Goal: Information Seeking & Learning: Learn about a topic

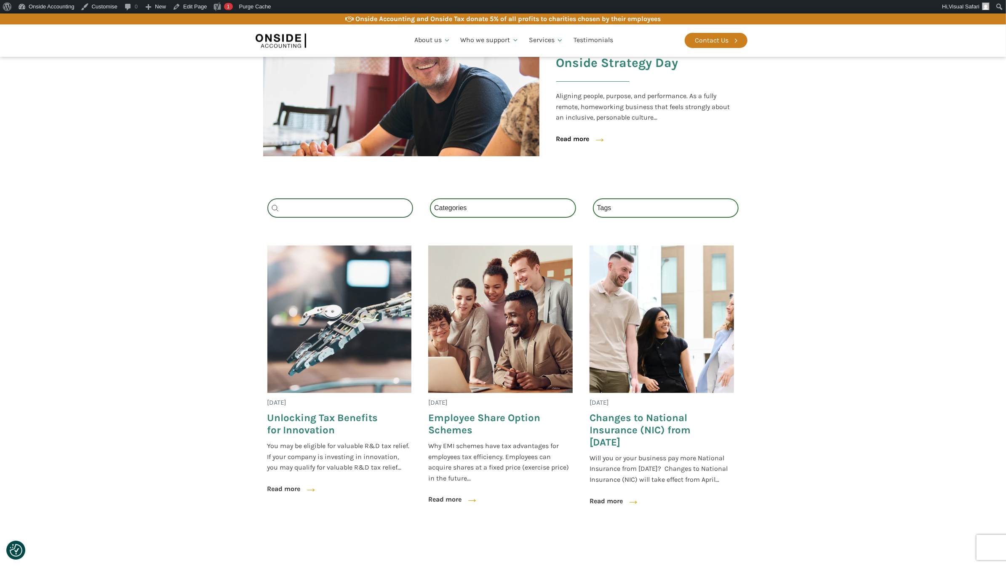
scroll to position [217, 0]
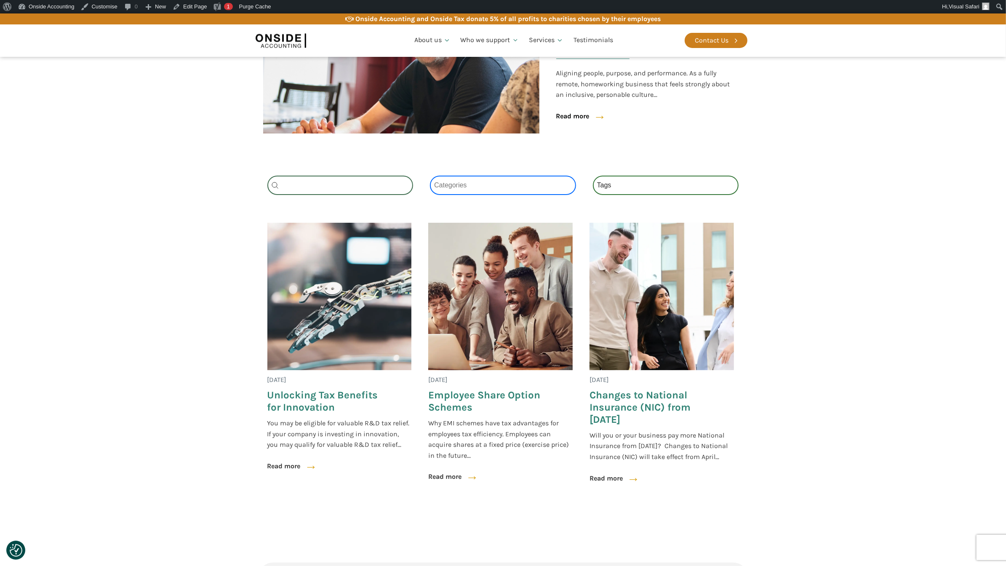
click at [461, 181] on select "Categories All (3) News (2) Fact Sheets (1)" at bounding box center [503, 185] width 146 height 19
click at [430, 176] on select "Categories All (3) News (2) Fact Sheets (1)" at bounding box center [503, 185] width 146 height 19
click at [457, 181] on select "Categories All (3) News (2) Fact Sheets (1)" at bounding box center [503, 185] width 146 height 19
click at [430, 176] on select "Categories All (3) News (2) Fact Sheets (1)" at bounding box center [503, 185] width 146 height 19
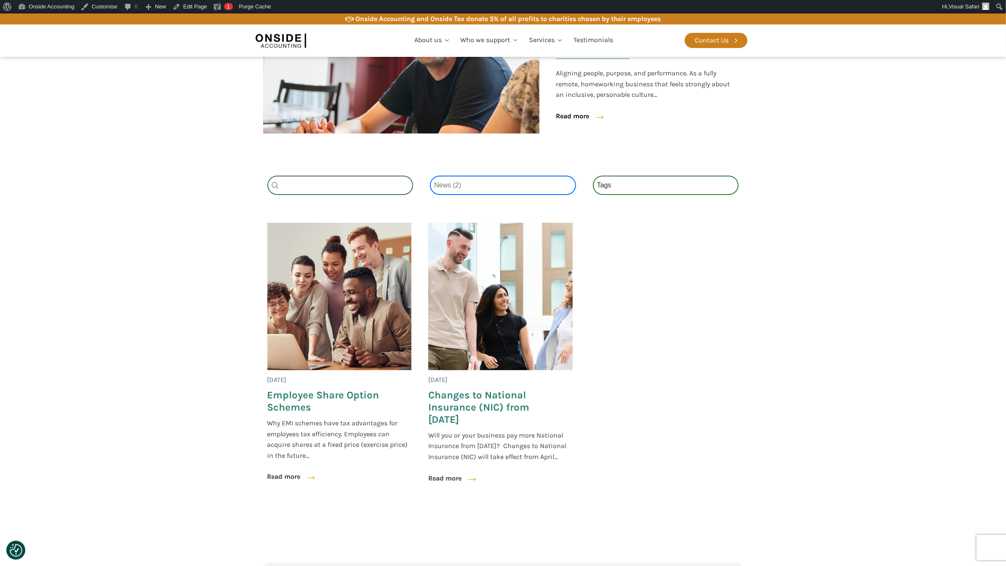
click at [455, 177] on select "Categories All (3) News (2) Fact Sheets (1)" at bounding box center [503, 185] width 146 height 19
select select "fact-sheets"
click at [430, 176] on select "Categories All (3) News (2) Fact Sheets (1)" at bounding box center [503, 185] width 146 height 19
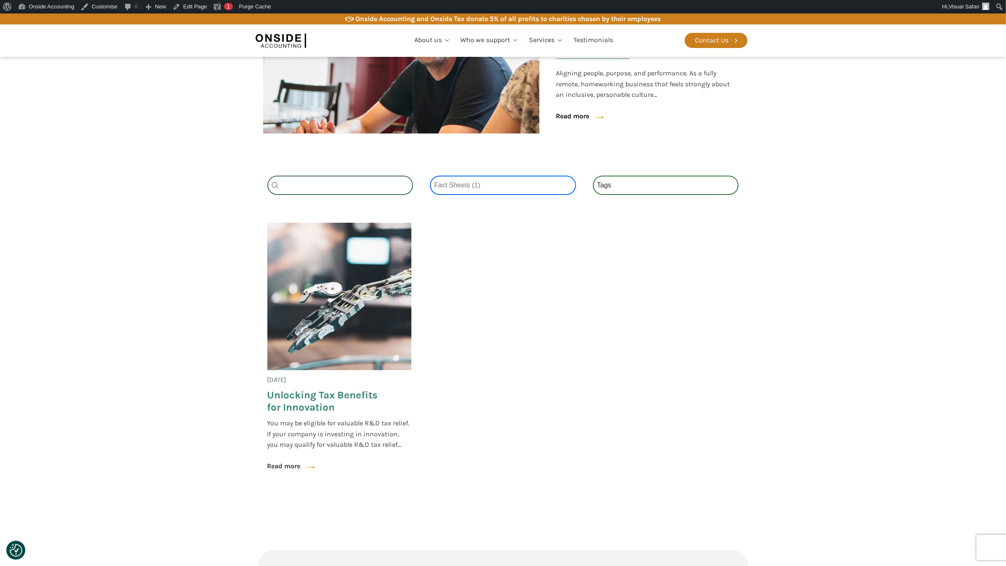
click at [456, 182] on select "Categories All (3) News (2) Fact Sheets (1)" at bounding box center [503, 185] width 146 height 19
select select
click at [430, 176] on select "Categories All (3) News (2) Fact Sheets (1)" at bounding box center [503, 185] width 146 height 19
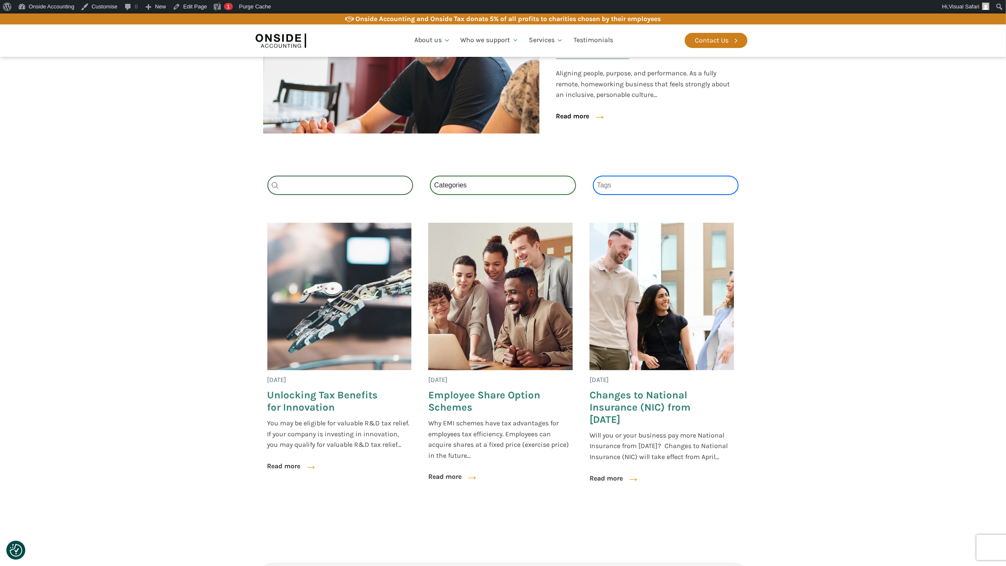
click at [674, 182] on select "Tags National Insurance (1) Schemes (1) Tax (1)" at bounding box center [666, 185] width 146 height 19
click at [593, 176] on select "Tags National Insurance (1) Schemes (1) Tax (1)" at bounding box center [666, 185] width 146 height 19
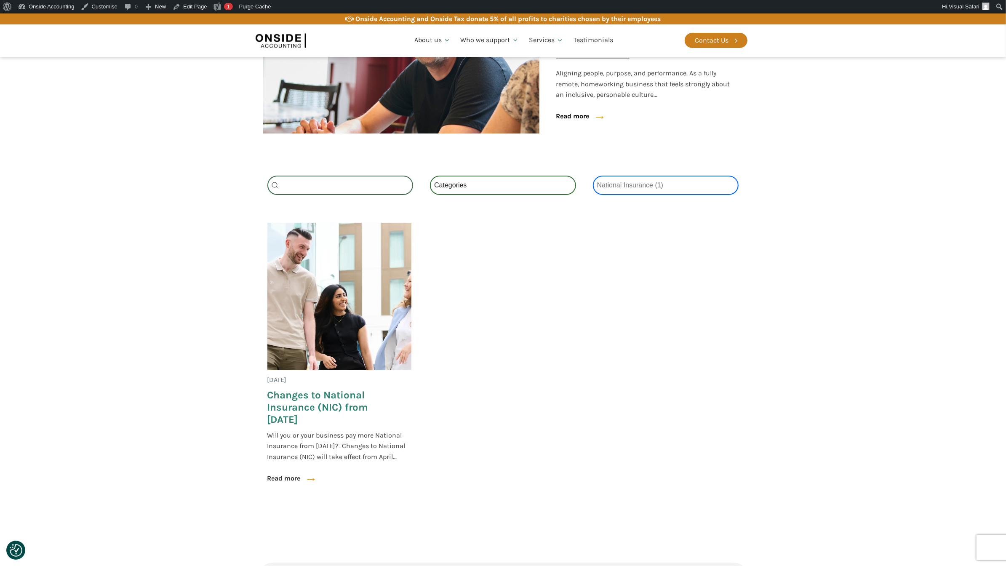
click at [657, 181] on select "Tags National Insurance (1) Schemes (1) Tax (1)" at bounding box center [666, 185] width 146 height 19
click at [593, 176] on select "Tags National Insurance (1) Schemes (1) Tax (1)" at bounding box center [666, 185] width 146 height 19
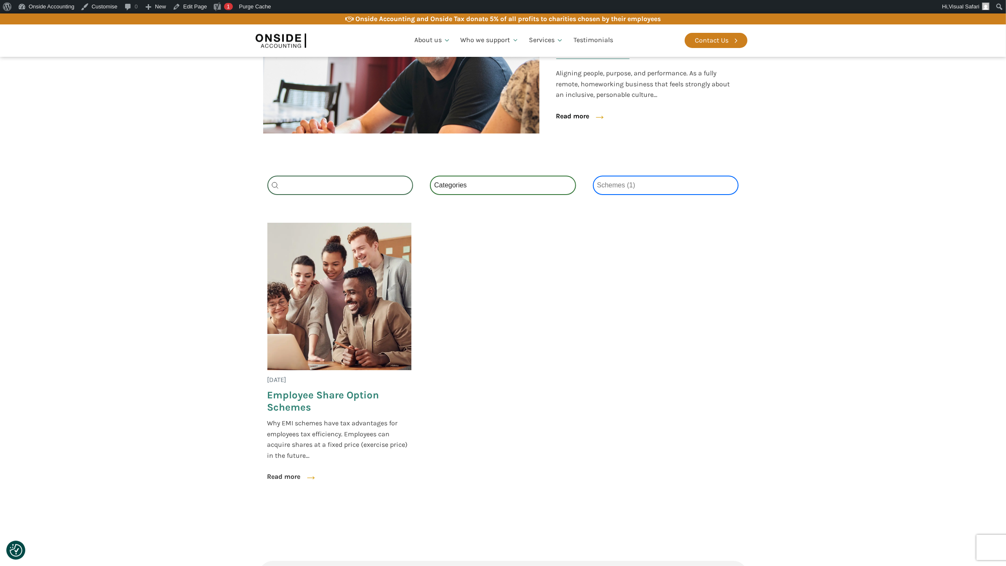
click at [645, 177] on select "Tags National Insurance (1) Schemes (1) Tax (1)" at bounding box center [666, 185] width 146 height 19
select select "tax"
click at [593, 176] on select "Tags National Insurance (1) Schemes (1) Tax (1)" at bounding box center [666, 185] width 146 height 19
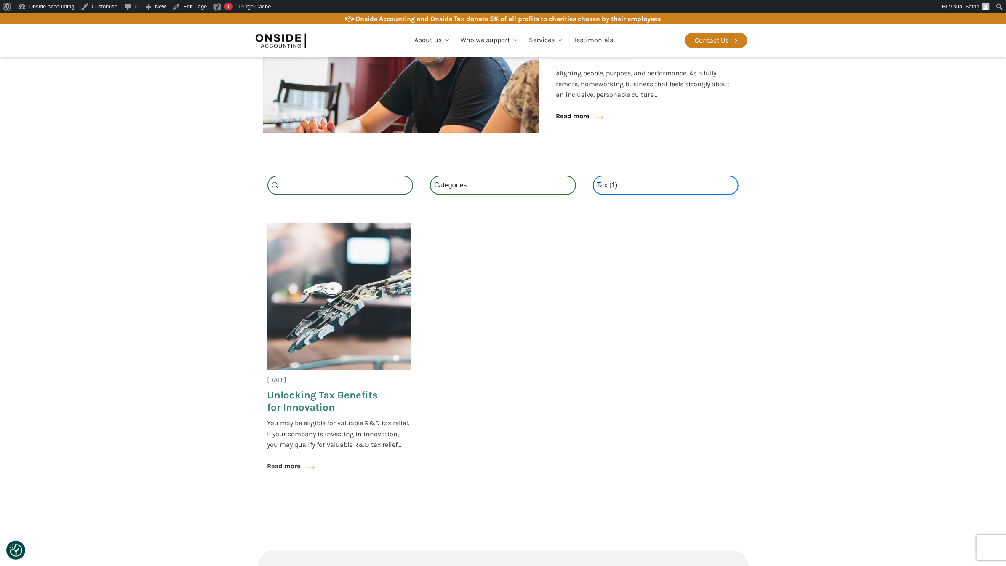
click at [638, 186] on select "Tags National Insurance (1) Schemes (1) Tax (1)" at bounding box center [666, 185] width 146 height 19
select select
click at [593, 176] on select "Tags National Insurance (1) Schemes (1) Tax (1)" at bounding box center [666, 185] width 146 height 19
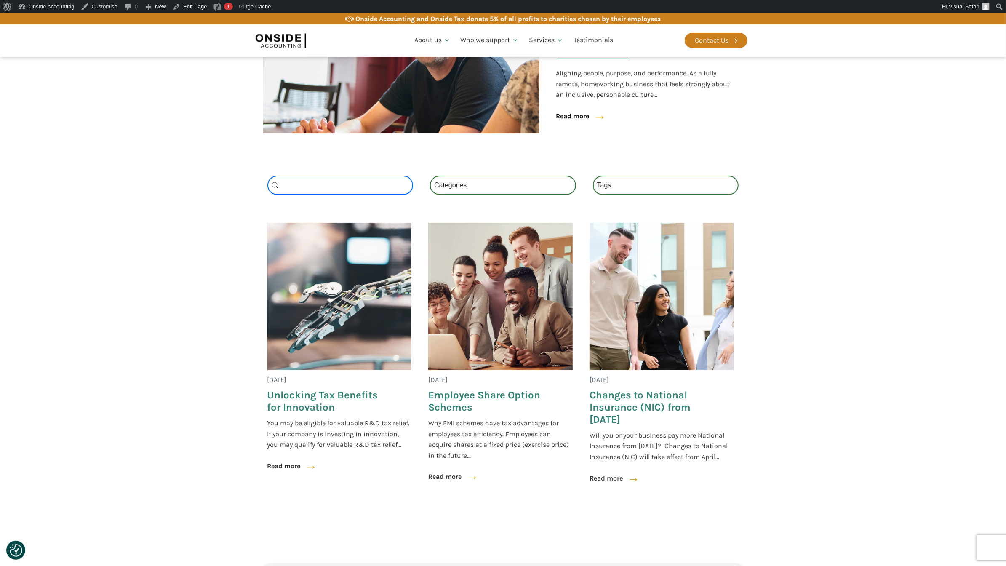
click at [340, 190] on input "Search content" at bounding box center [340, 185] width 146 height 19
type input "schemes"
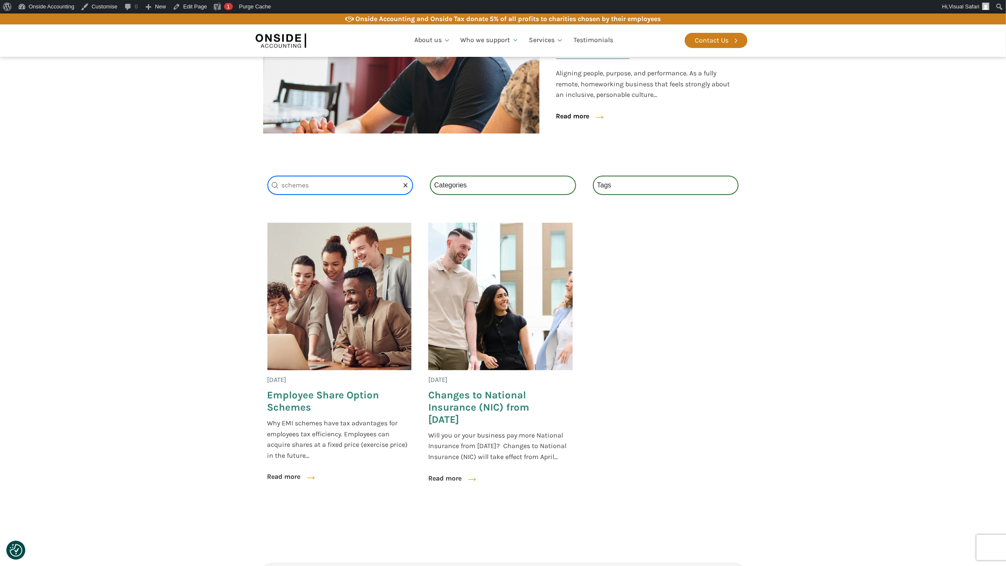
click at [302, 185] on input "schemes" at bounding box center [340, 185] width 146 height 19
click at [190, 238] on section "24 May 2025 Employee Share Option Schemes Why EMI schemes have tax advantages f…" at bounding box center [503, 372] width 1006 height 306
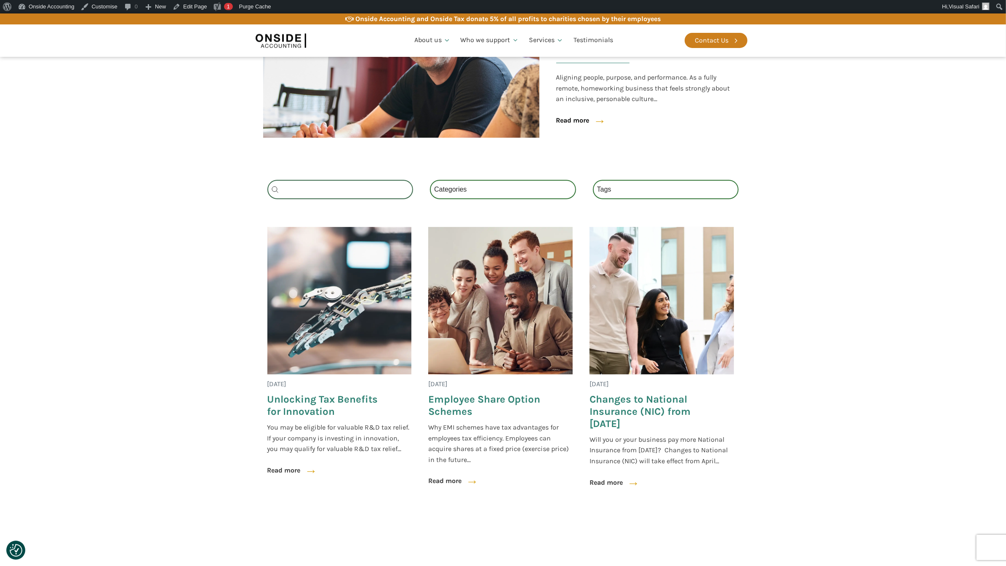
scroll to position [213, 0]
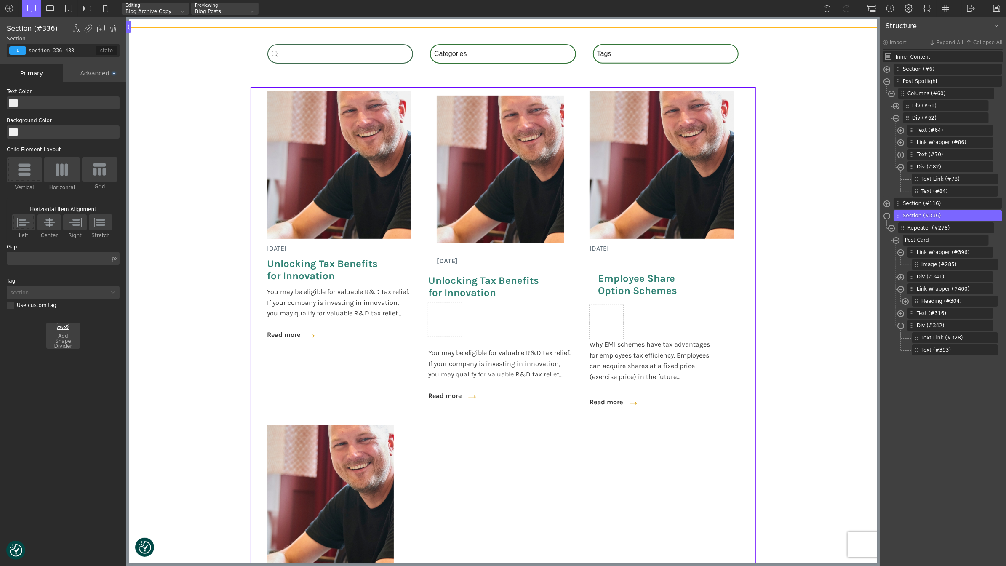
scroll to position [386, 0]
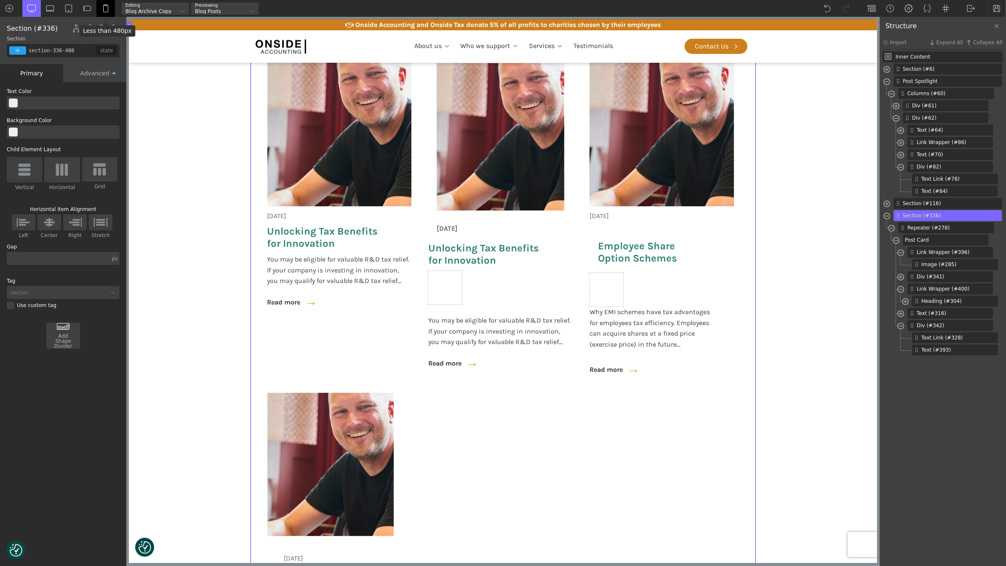
click at [107, 9] on img at bounding box center [106, 8] width 8 height 8
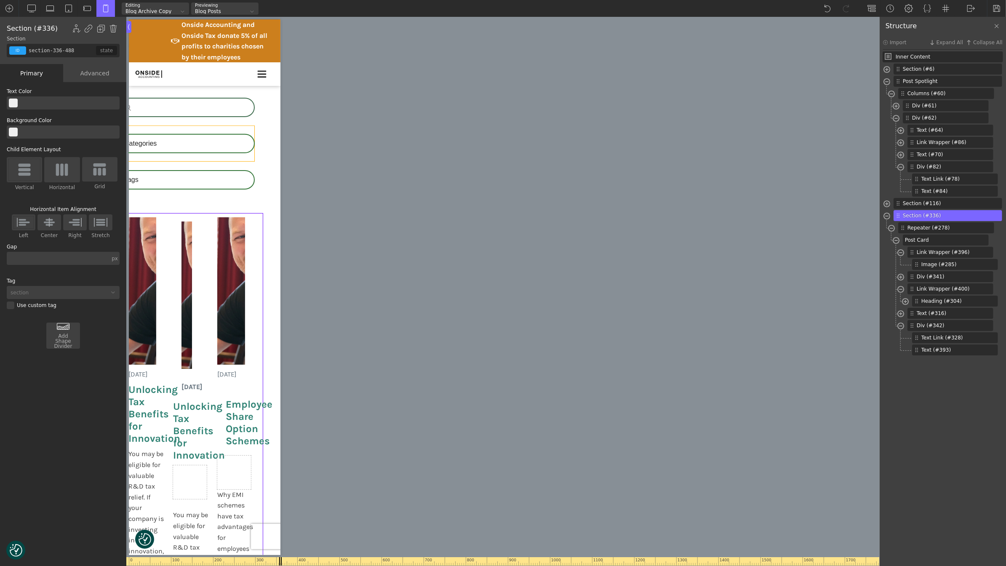
scroll to position [428, 0]
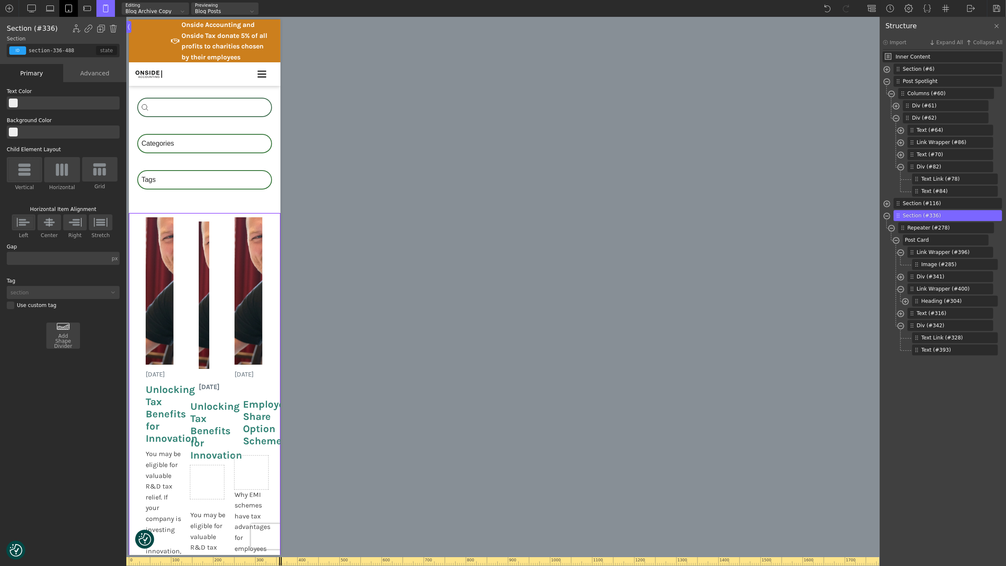
click at [66, 8] on img at bounding box center [68, 8] width 8 height 8
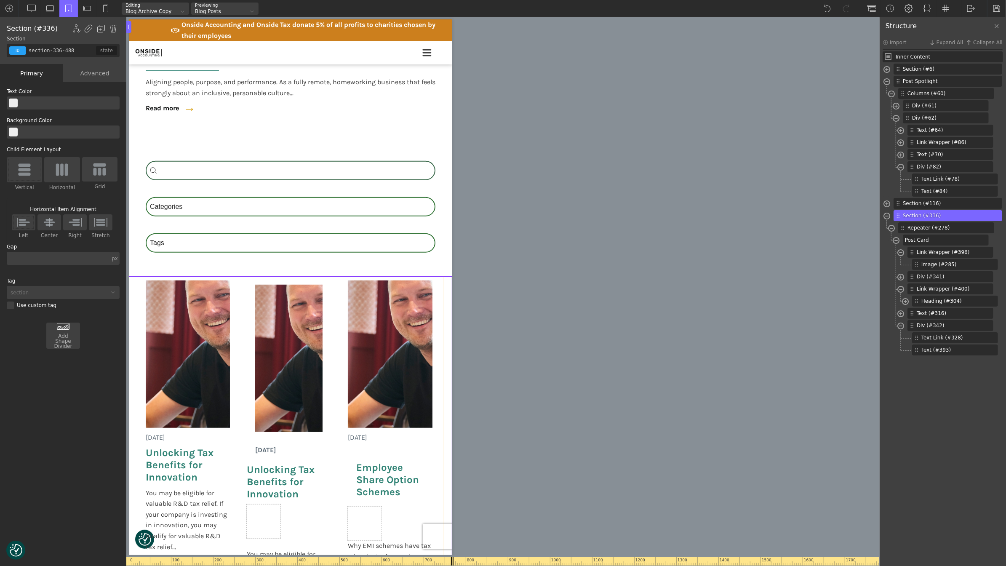
scroll to position [336, 0]
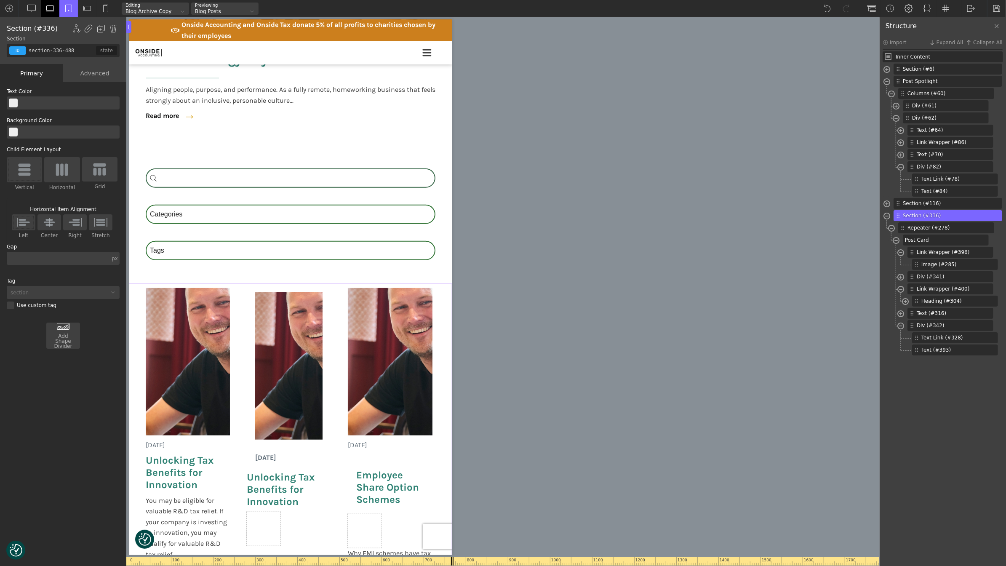
click at [49, 9] on img at bounding box center [50, 8] width 8 height 8
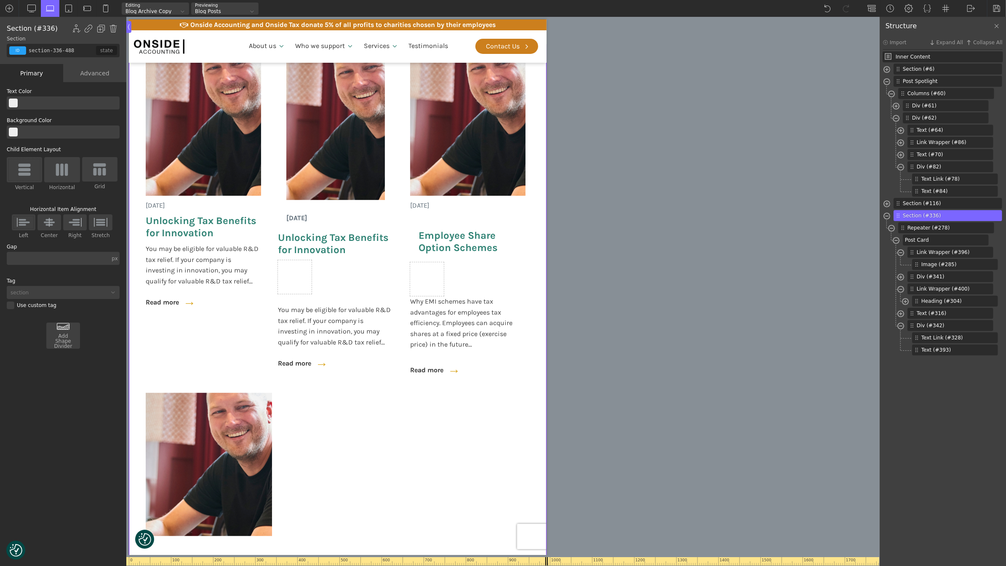
scroll to position [442, 0]
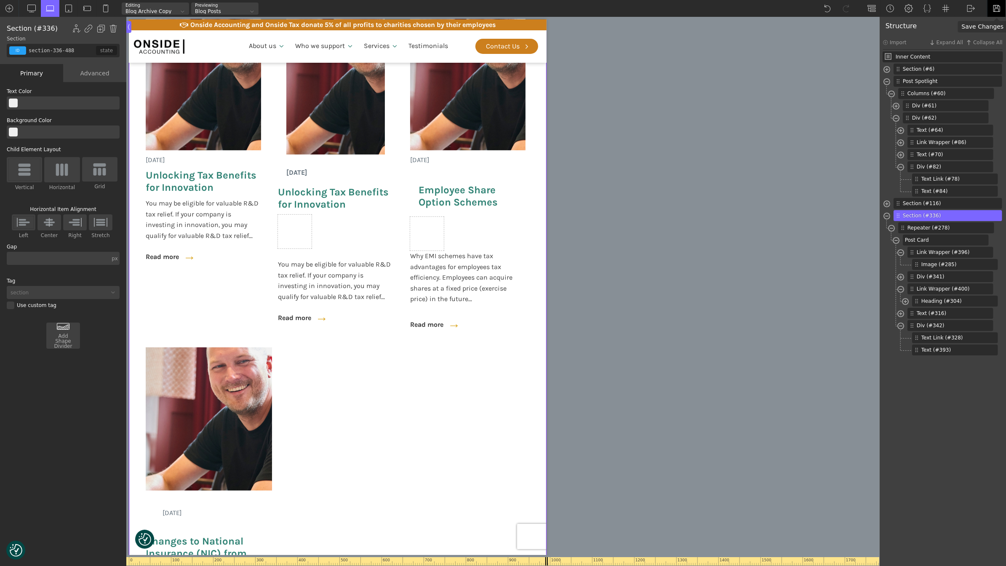
click at [1001, 8] on img at bounding box center [997, 8] width 8 height 8
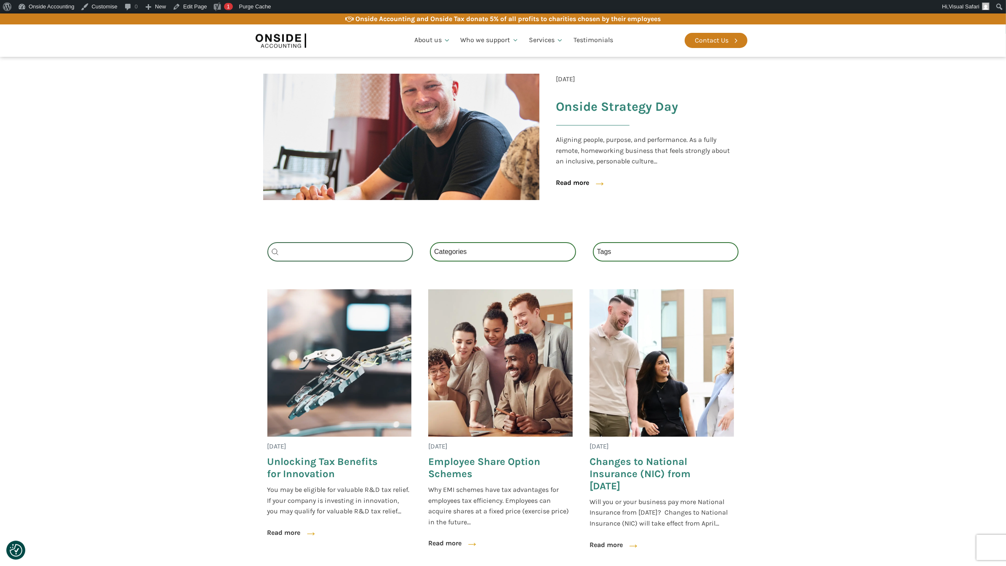
scroll to position [183, 0]
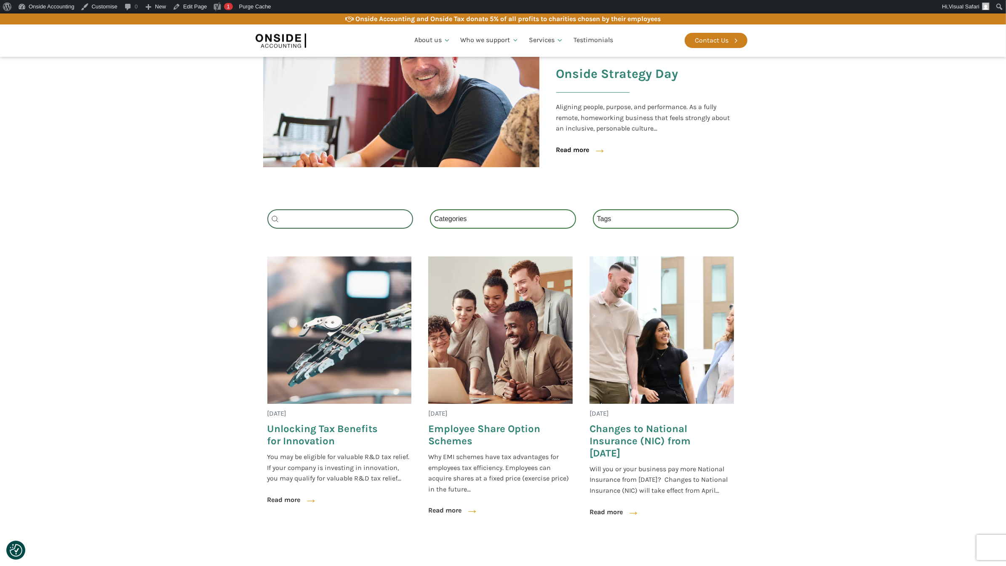
click at [302, 366] on img at bounding box center [339, 330] width 144 height 147
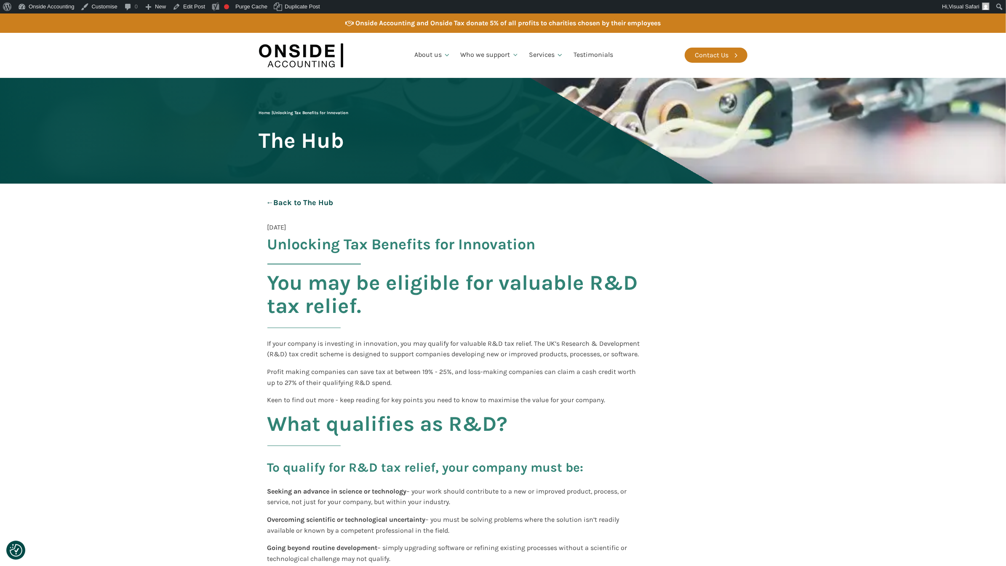
click at [295, 201] on link "← Back to The Hub" at bounding box center [300, 202] width 82 height 21
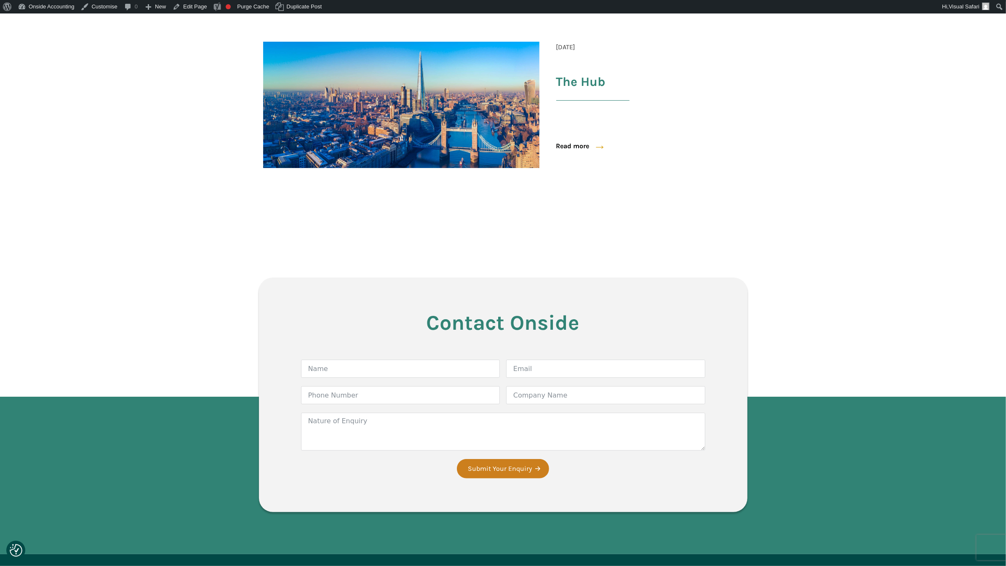
scroll to position [74, 0]
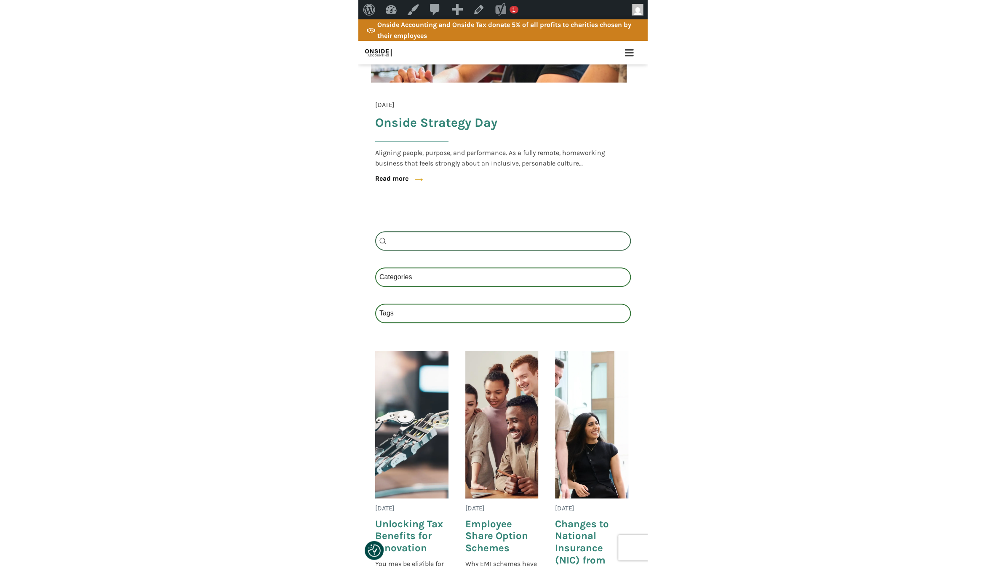
scroll to position [265, 0]
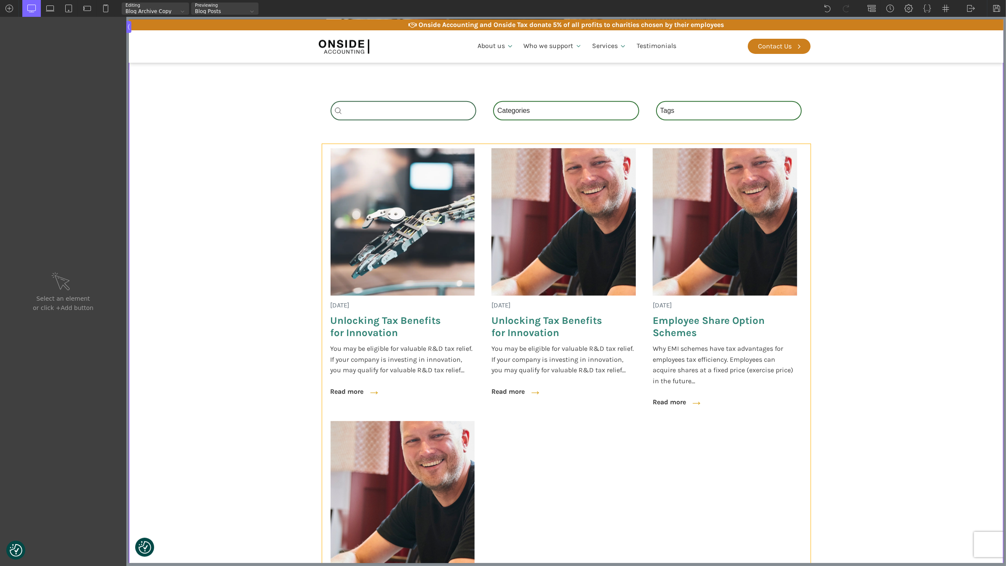
scroll to position [296, 0]
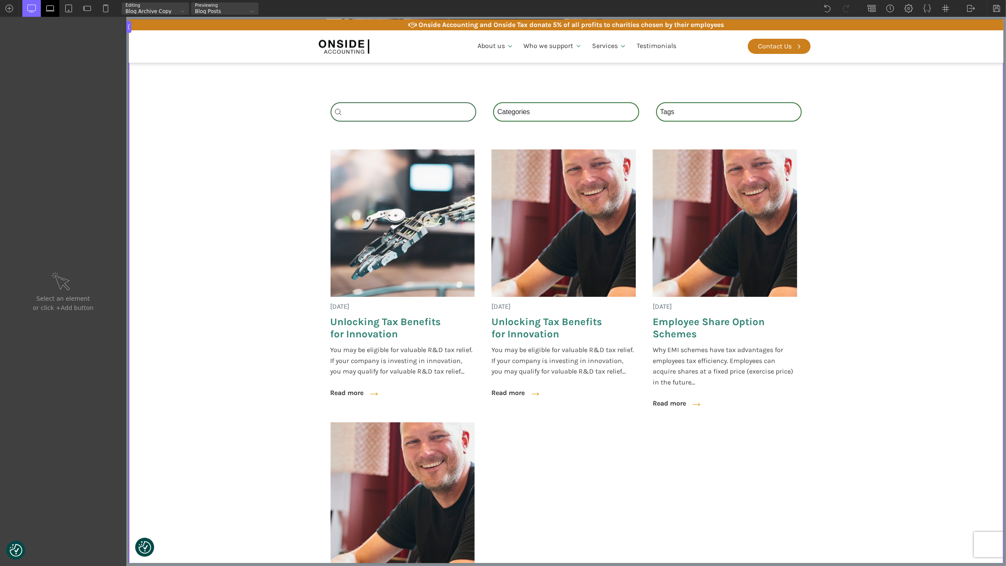
click at [51, 7] on img at bounding box center [50, 8] width 8 height 8
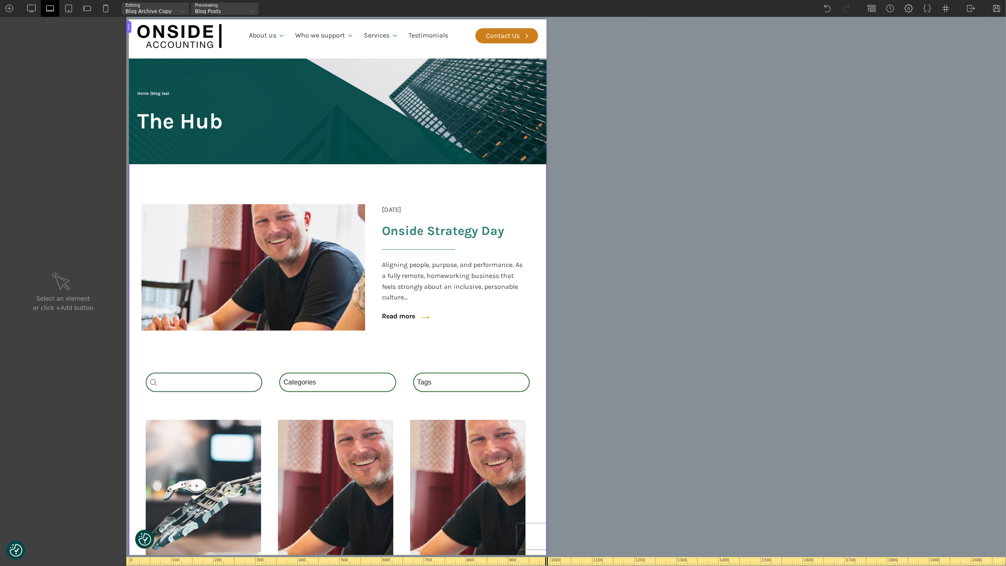
scroll to position [22, 0]
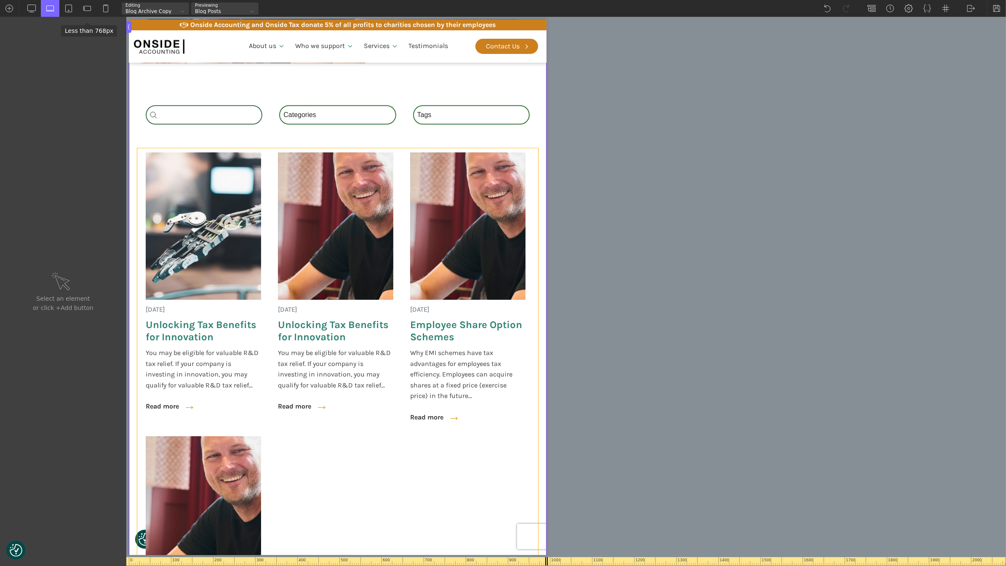
scroll to position [294, 0]
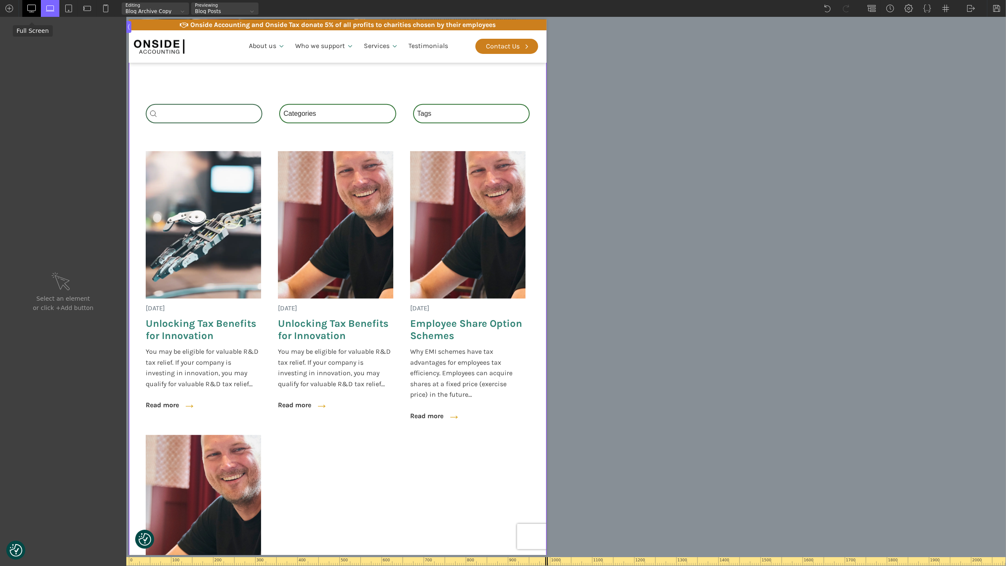
click at [32, 5] on img at bounding box center [31, 8] width 8 height 8
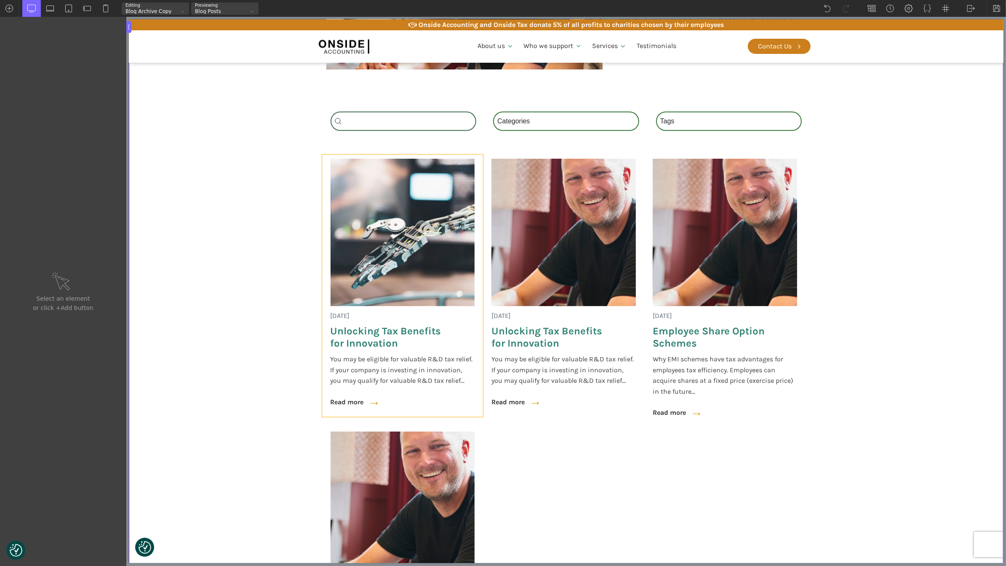
scroll to position [340, 0]
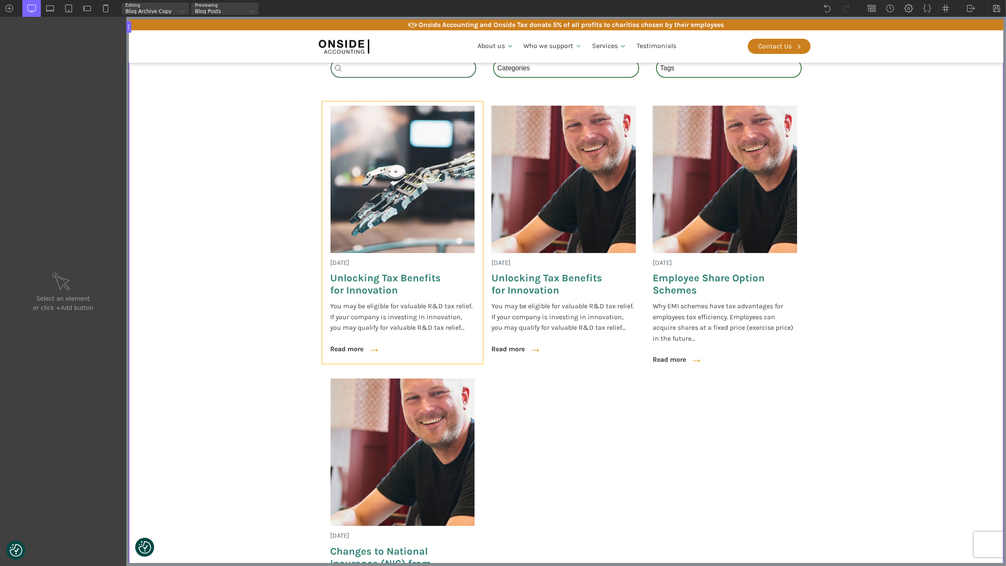
click at [326, 349] on div "[DATE] Unlocking Tax Benefits for Innovation You may be eligible for valuable R…" at bounding box center [402, 233] width 161 height 262
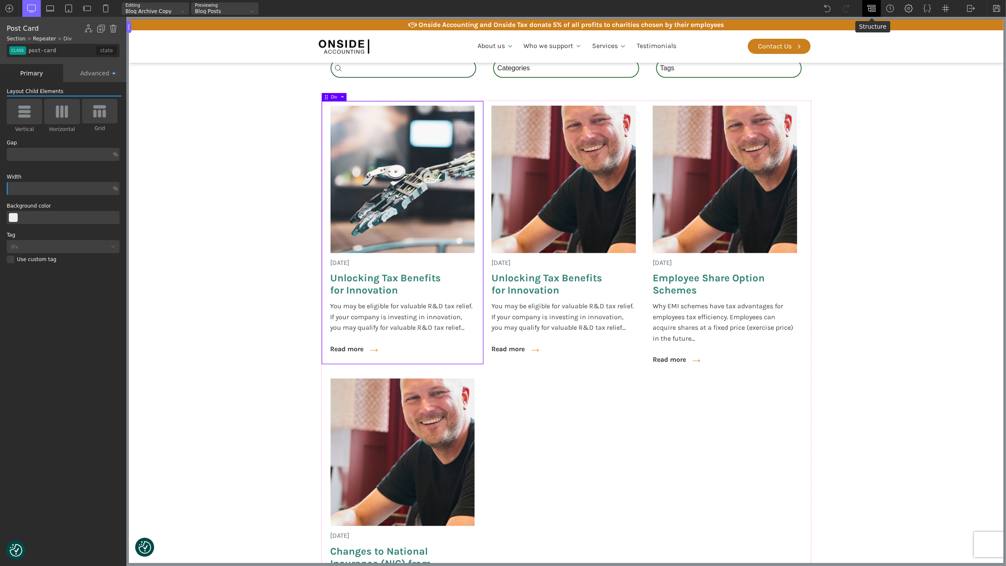
click at [867, 7] on div at bounding box center [872, 8] width 19 height 17
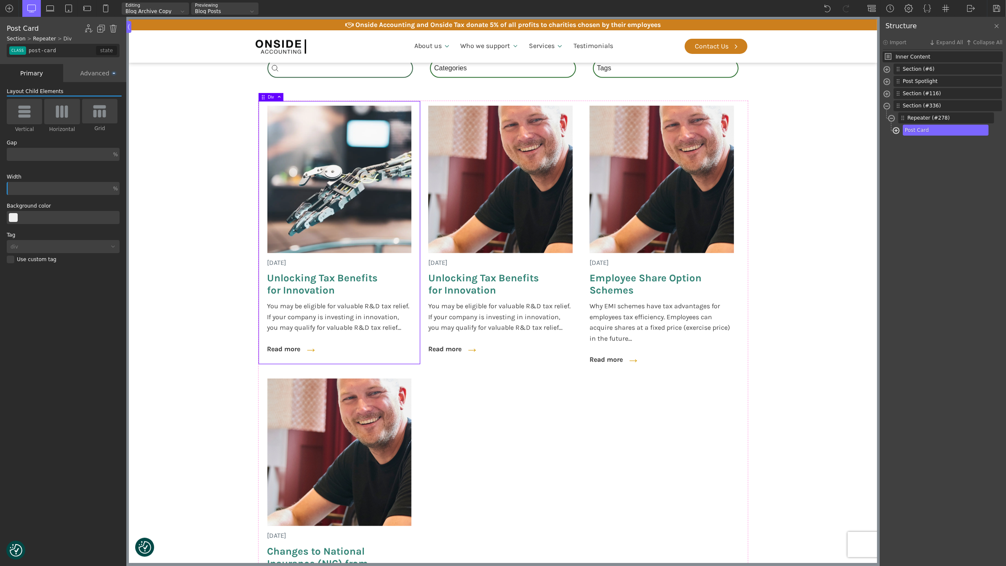
click at [897, 131] on span at bounding box center [896, 132] width 7 height 10
click at [904, 192] on span at bounding box center [901, 193] width 7 height 10
click at [932, 190] on span "Div (#342)" at bounding box center [944, 191] width 54 height 8
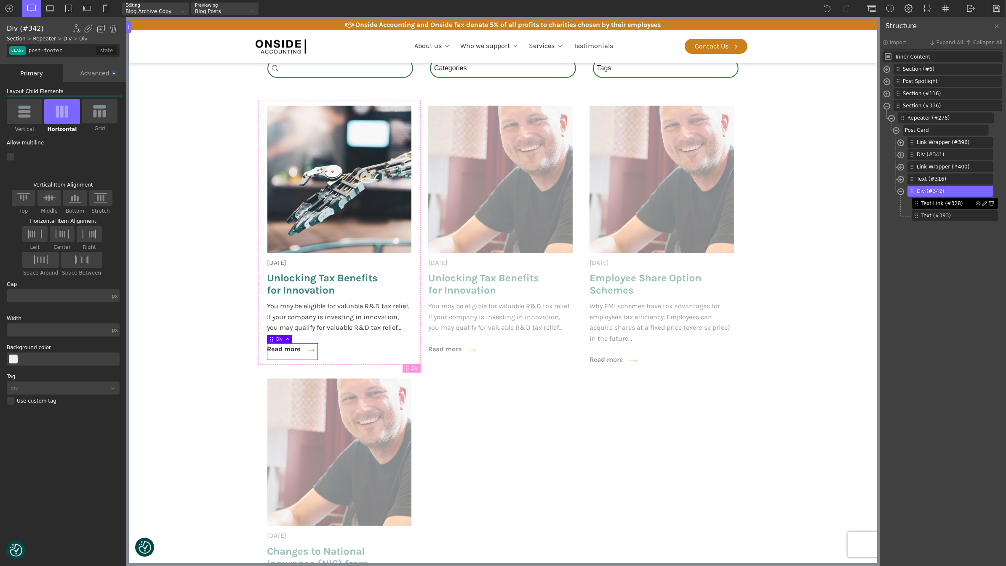
click at [936, 201] on span "Text Link (#328)" at bounding box center [949, 204] width 54 height 8
type input "post-bttn"
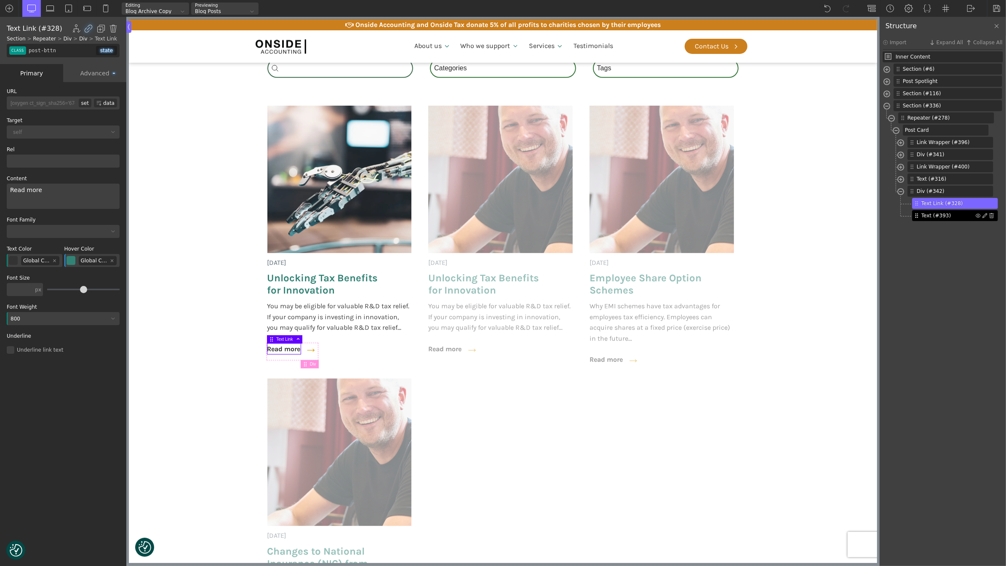
type input "text_block-393-488"
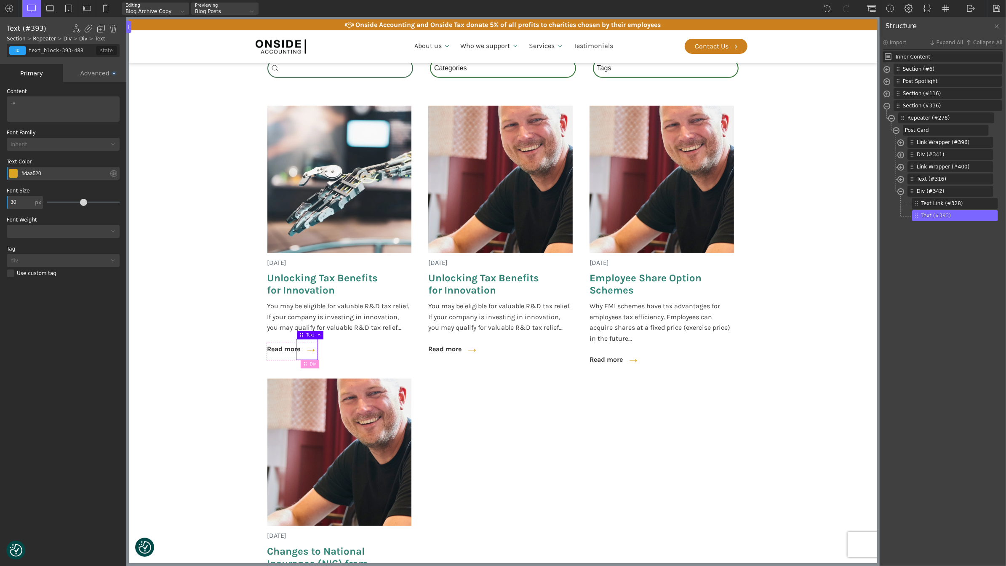
drag, startPoint x: 917, startPoint y: 215, endPoint x: 372, endPoint y: 3, distance: 584.7
click at [938, 202] on span "Text Link (#328)" at bounding box center [949, 204] width 54 height 8
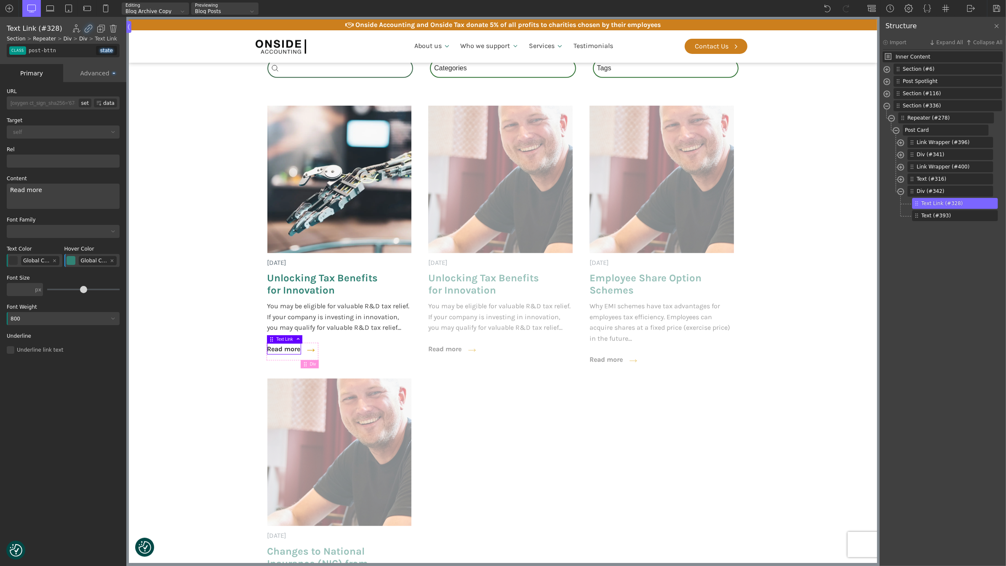
click at [104, 74] on div "Advanced" at bounding box center [94, 73] width 63 height 18
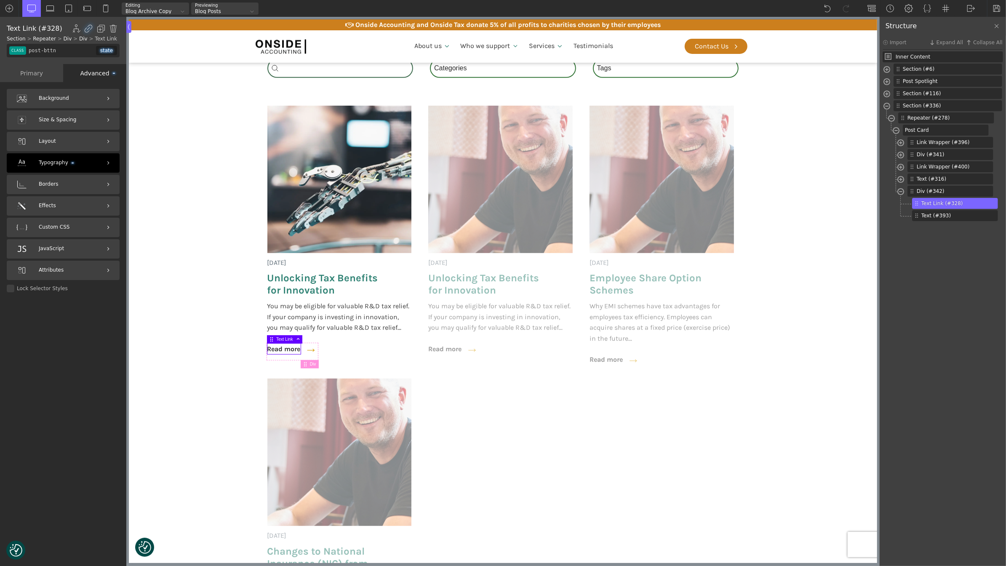
click at [80, 164] on div "Typography" at bounding box center [63, 162] width 113 height 19
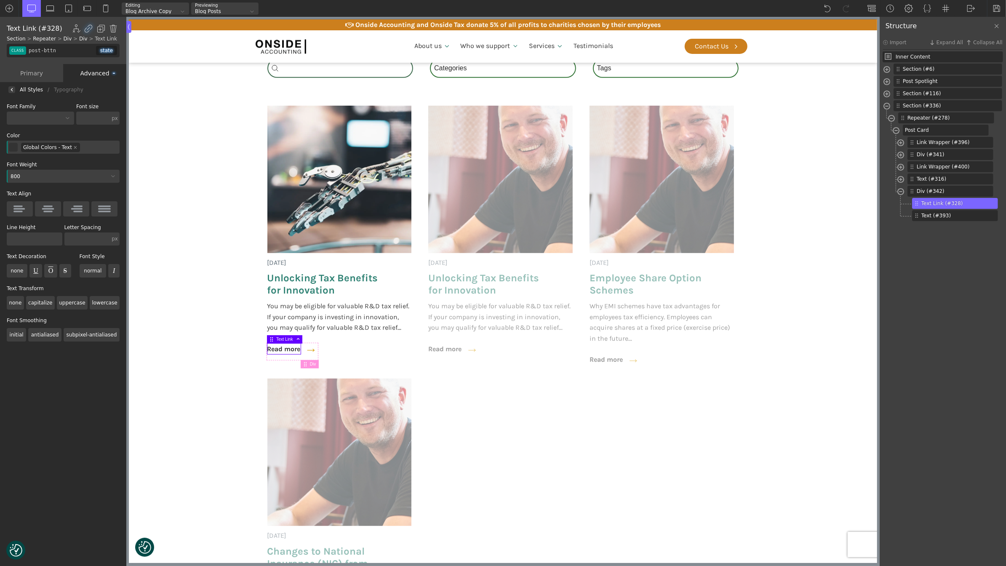
click at [11, 88] on img at bounding box center [11, 89] width 3 height 3
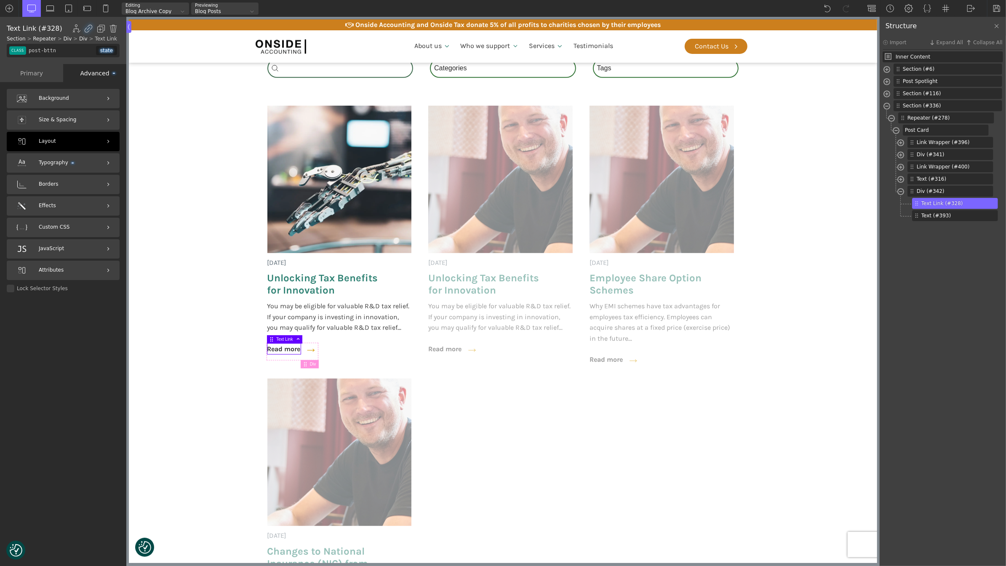
click at [76, 136] on div "Layout" at bounding box center [63, 141] width 113 height 19
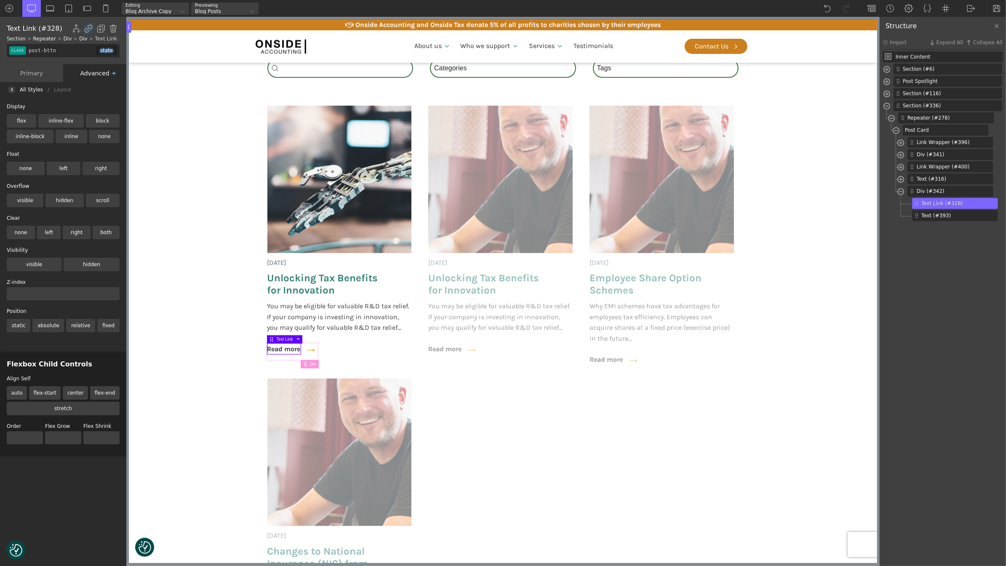
click at [12, 88] on img at bounding box center [11, 89] width 3 height 3
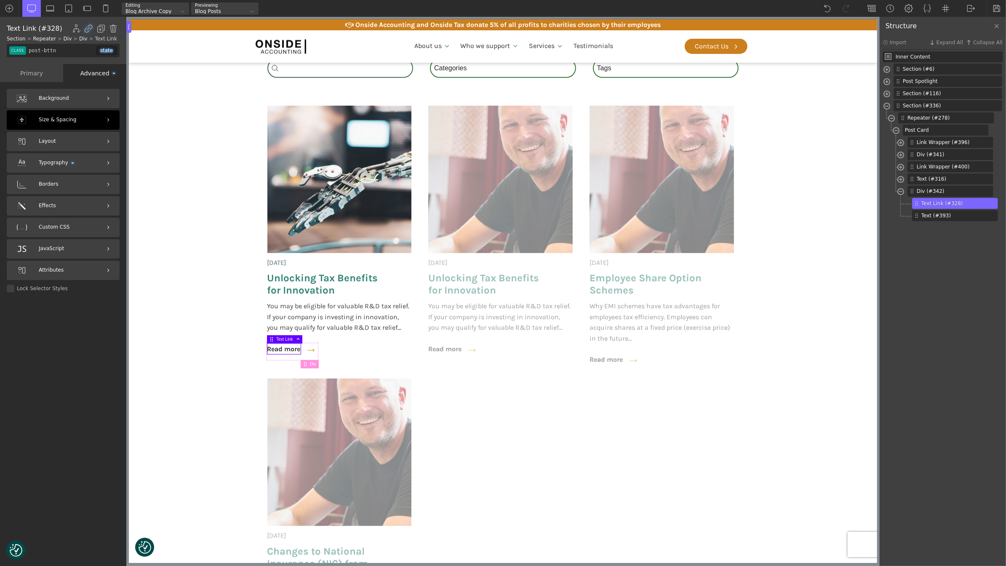
click at [59, 125] on div "Size & Spacing" at bounding box center [63, 119] width 113 height 19
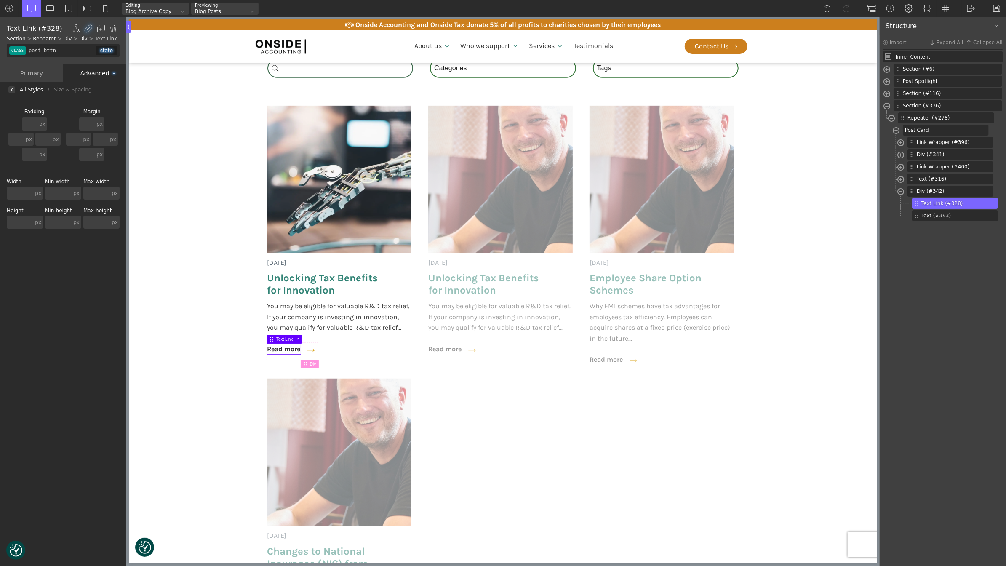
click at [11, 91] on img at bounding box center [11, 89] width 3 height 3
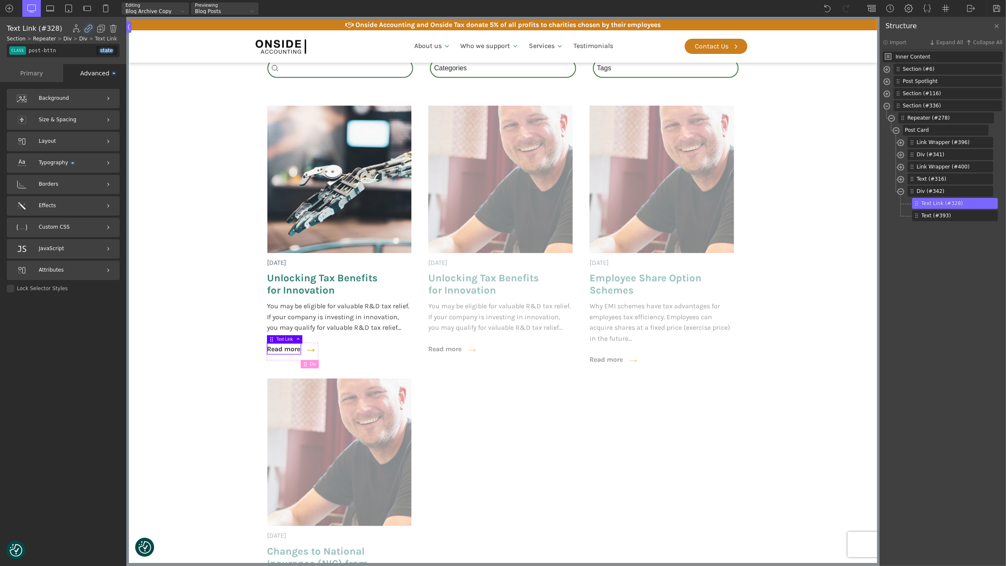
click at [33, 72] on div "Primary" at bounding box center [31, 73] width 63 height 18
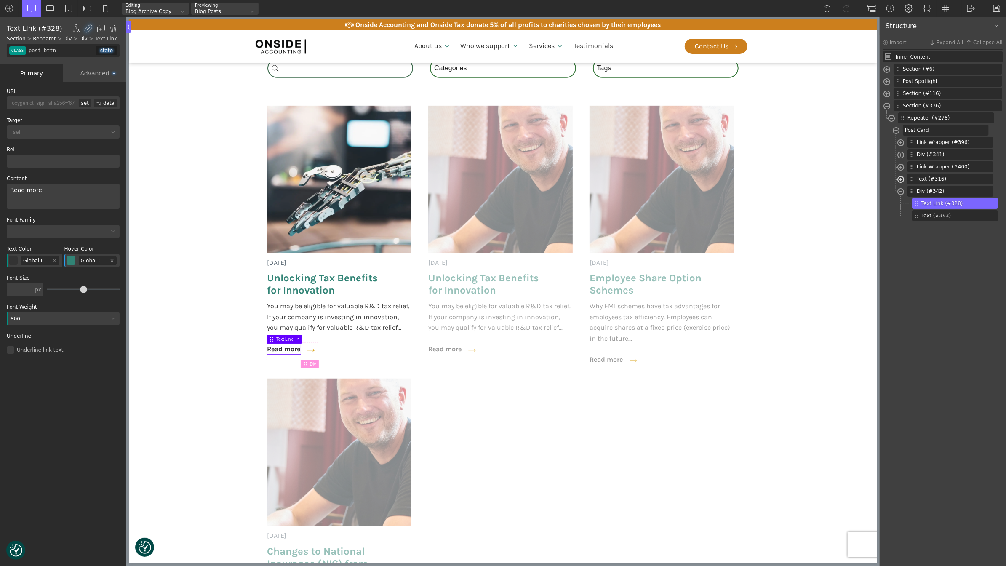
click at [899, 178] on span at bounding box center [901, 181] width 7 height 10
click at [934, 177] on span "Text (#316)" at bounding box center [944, 179] width 54 height 8
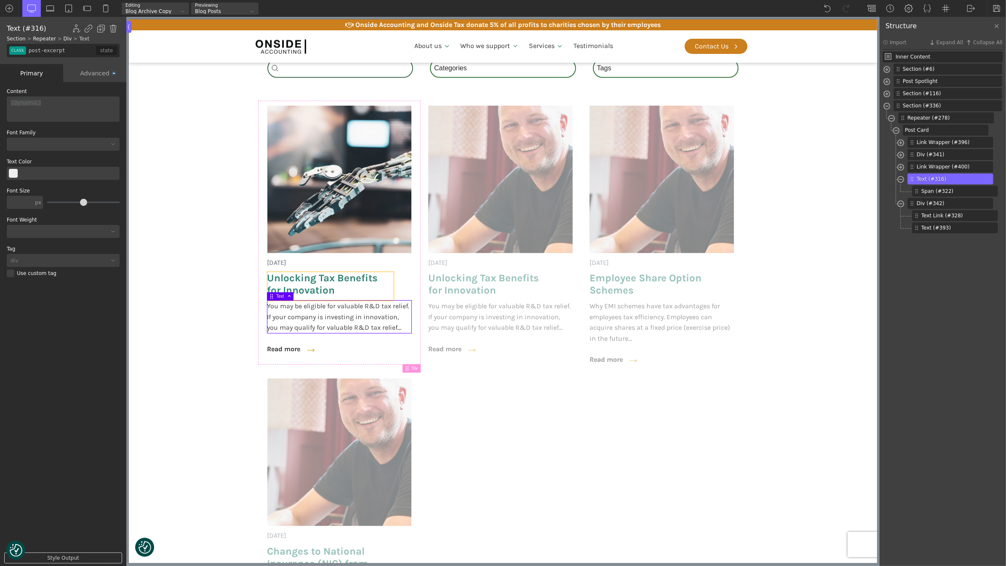
click at [306, 283] on span "Unlocking Tax Benefits for Innovation" at bounding box center [330, 284] width 126 height 24
type input "post-heading"
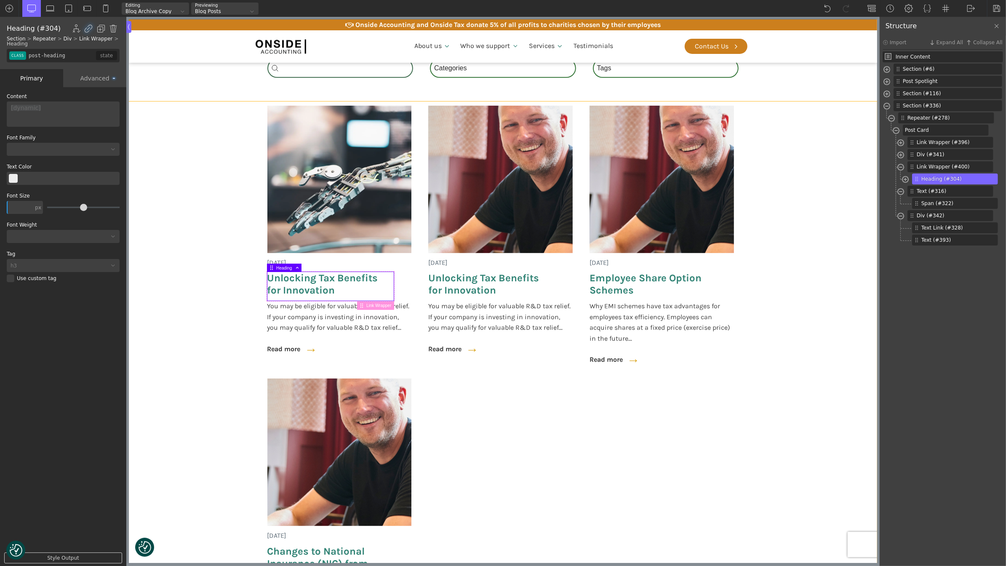
click at [170, 313] on section "[DATE] Unlocking Tax Benefits for Innovation You may be eligible for valuable R…" at bounding box center [502, 391] width 749 height 579
type input "section-336-488"
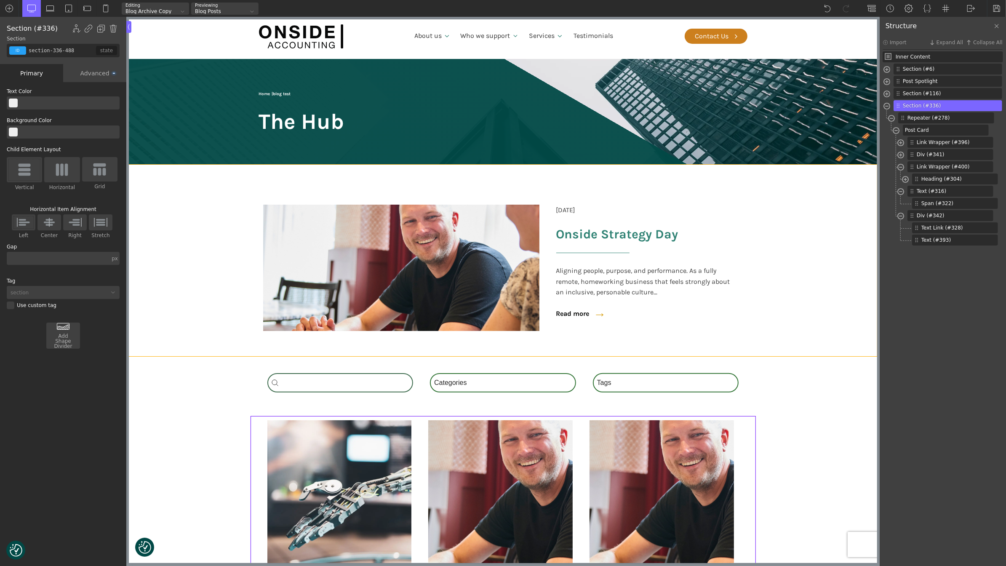
scroll to position [0, 0]
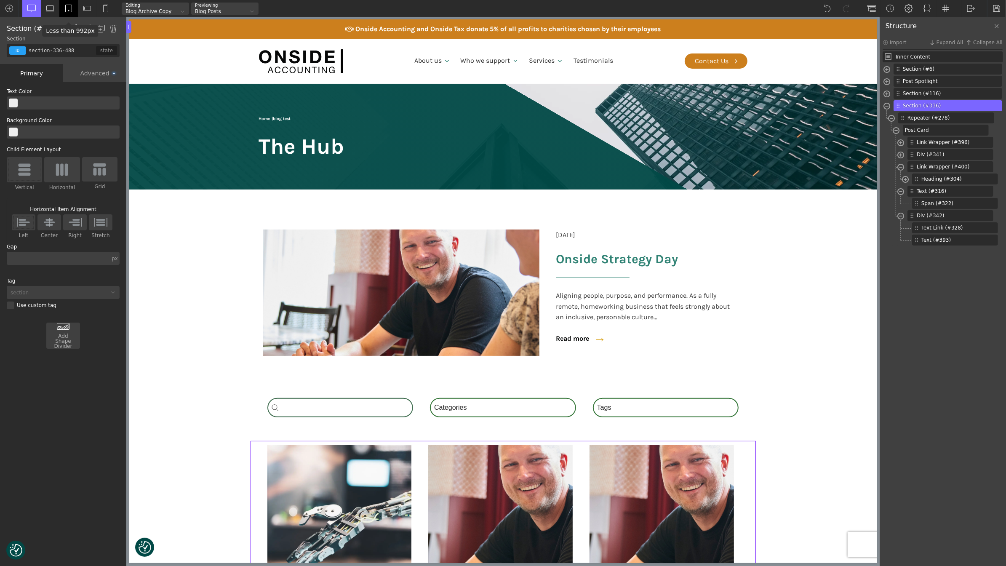
click at [64, 9] on div at bounding box center [68, 8] width 19 height 17
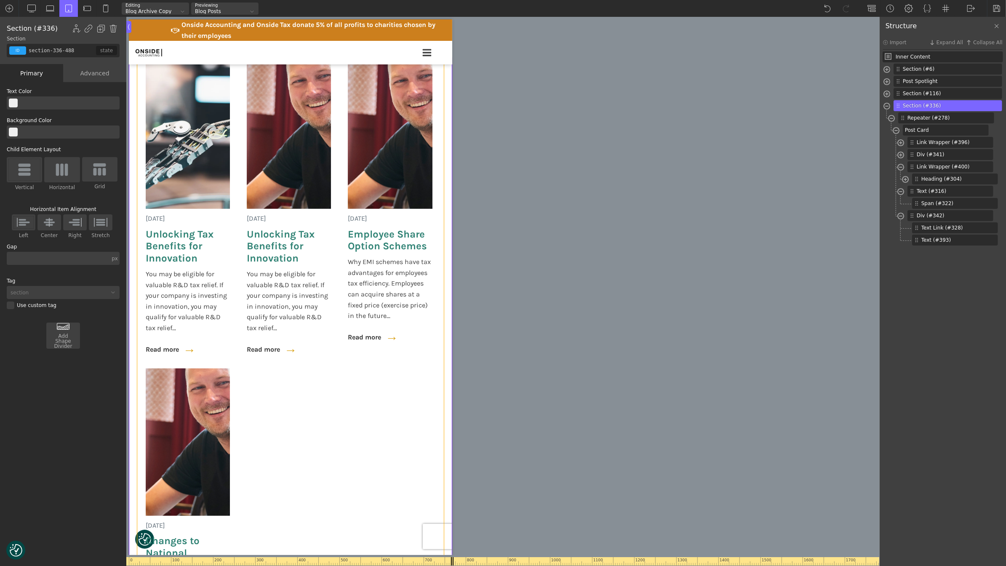
scroll to position [518, 0]
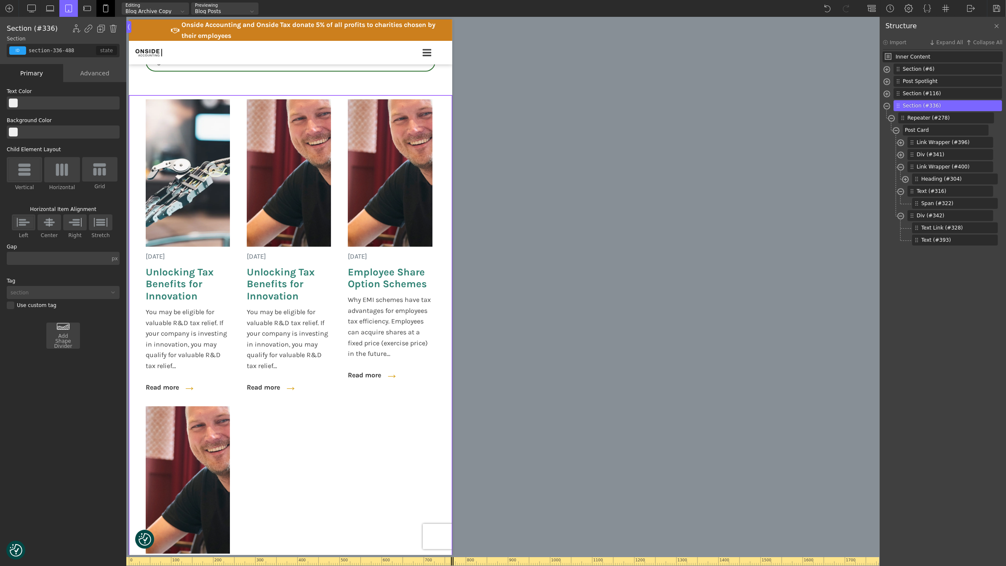
click at [107, 9] on img at bounding box center [106, 8] width 8 height 8
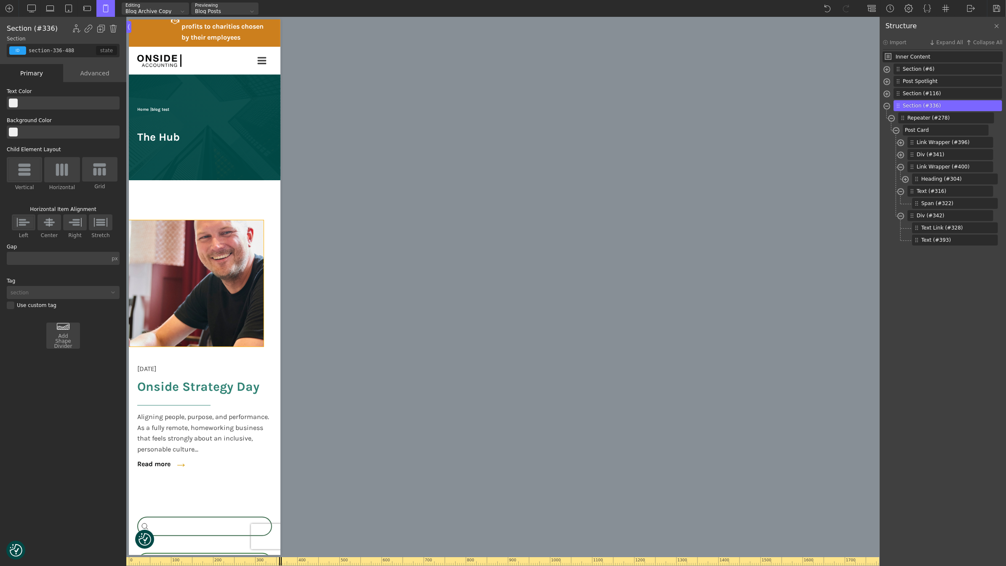
scroll to position [0, 0]
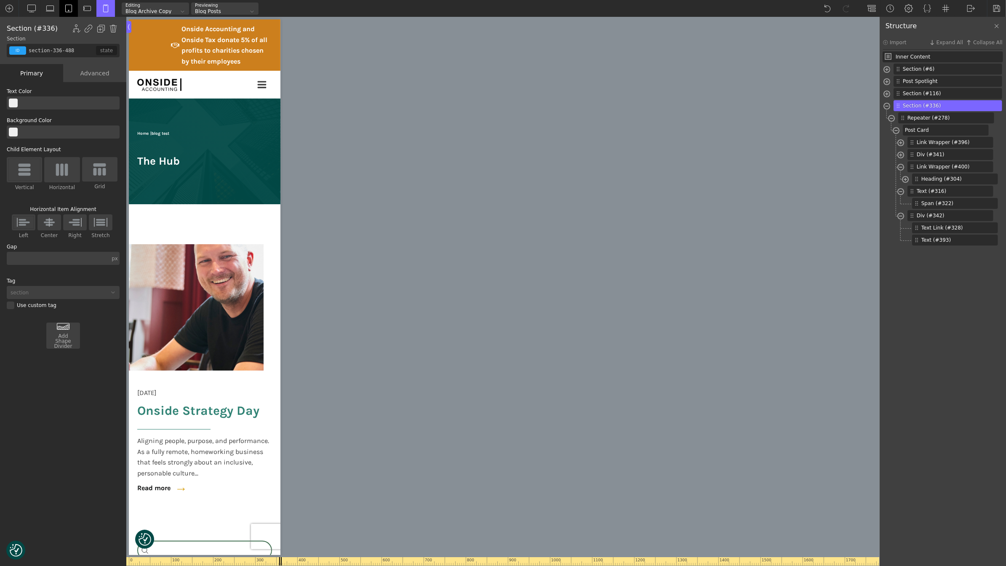
click at [68, 8] on img at bounding box center [68, 8] width 8 height 8
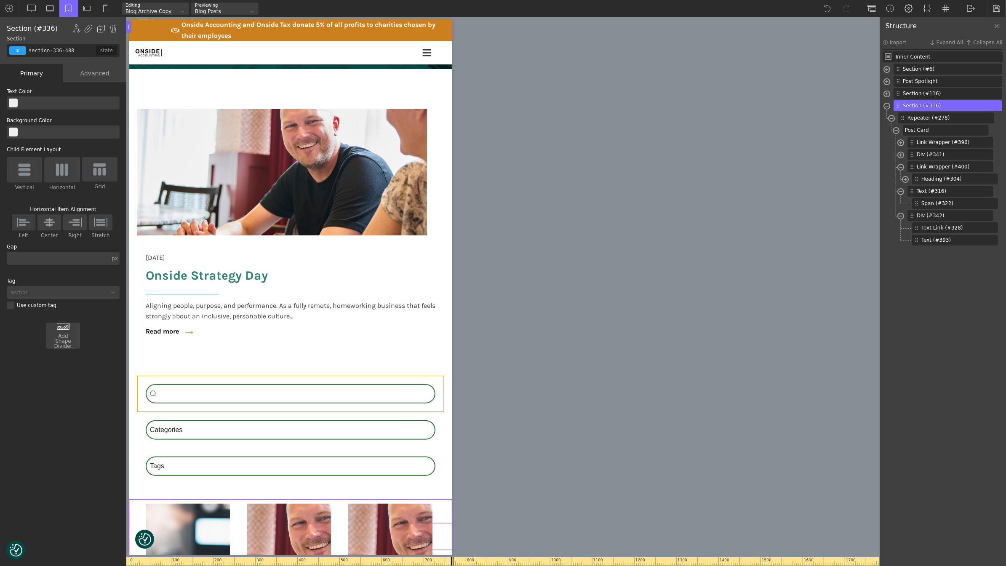
scroll to position [356, 0]
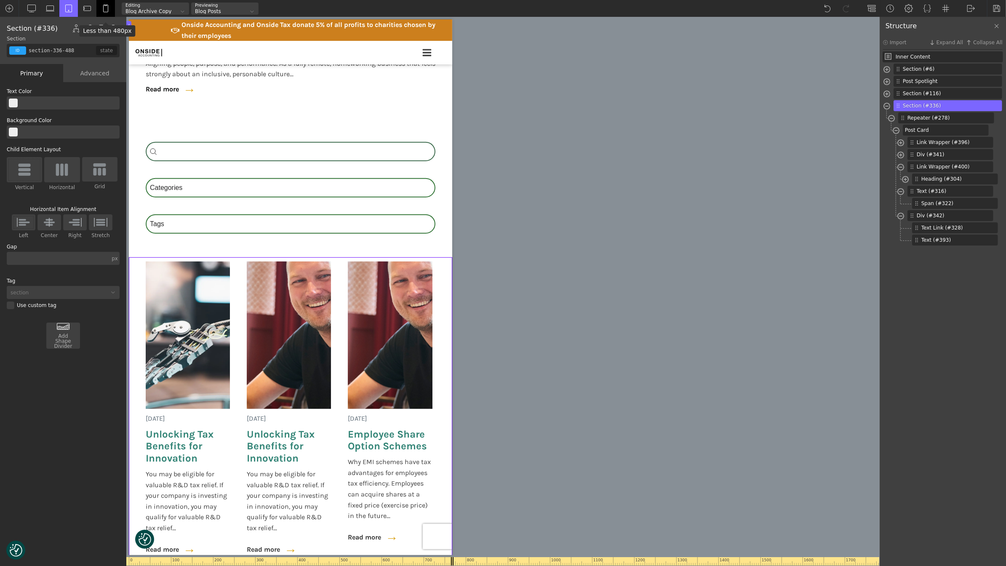
click at [107, 9] on img at bounding box center [106, 8] width 8 height 8
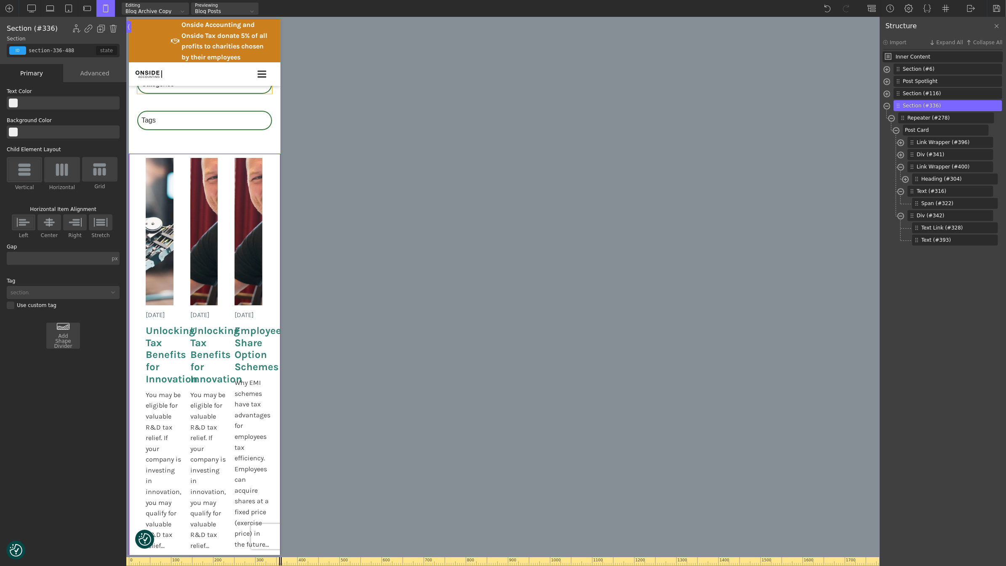
scroll to position [551, 0]
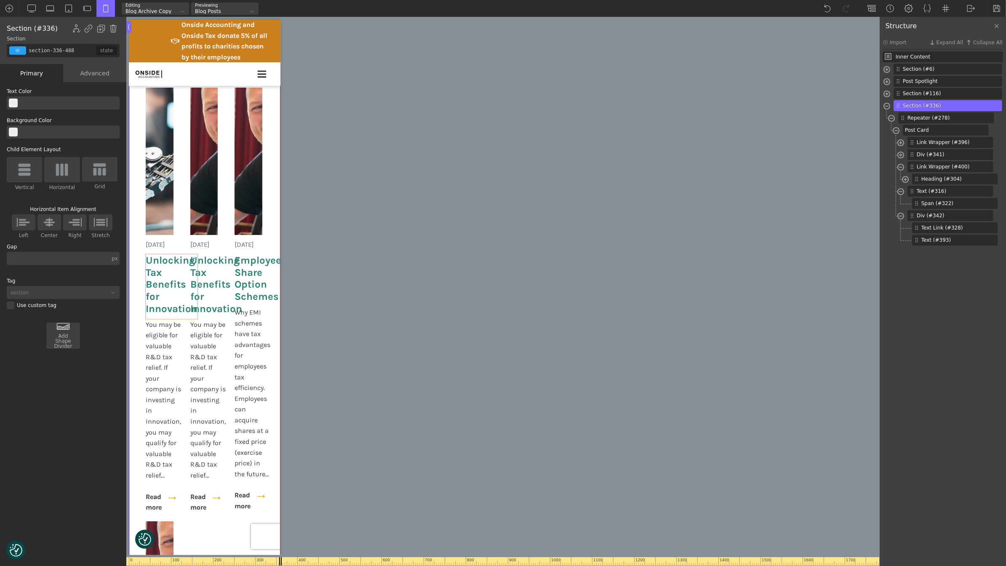
click at [156, 289] on span "Unlocking Tax Benefits for Innovation" at bounding box center [171, 284] width 52 height 61
type input "post-heading"
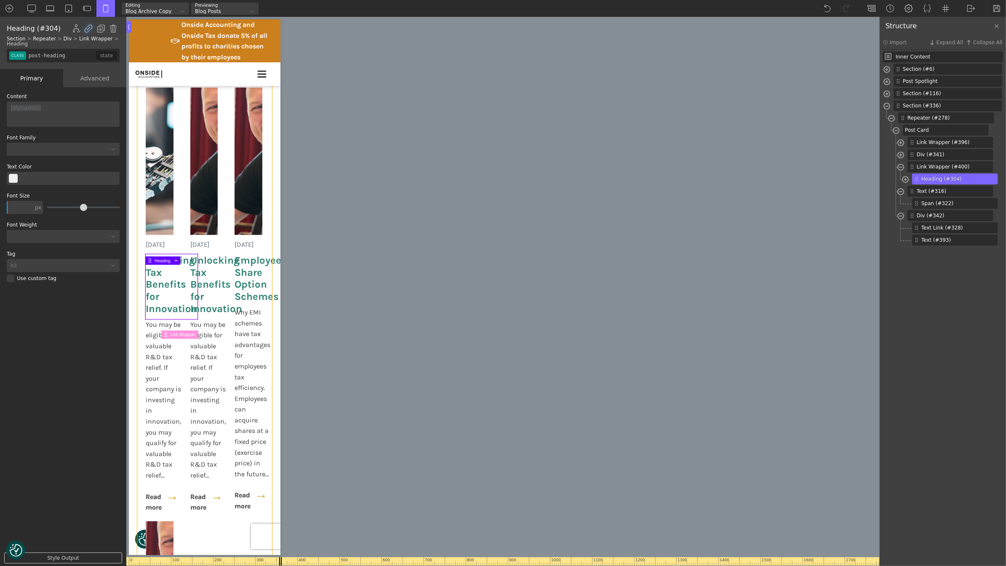
scroll to position [535, 0]
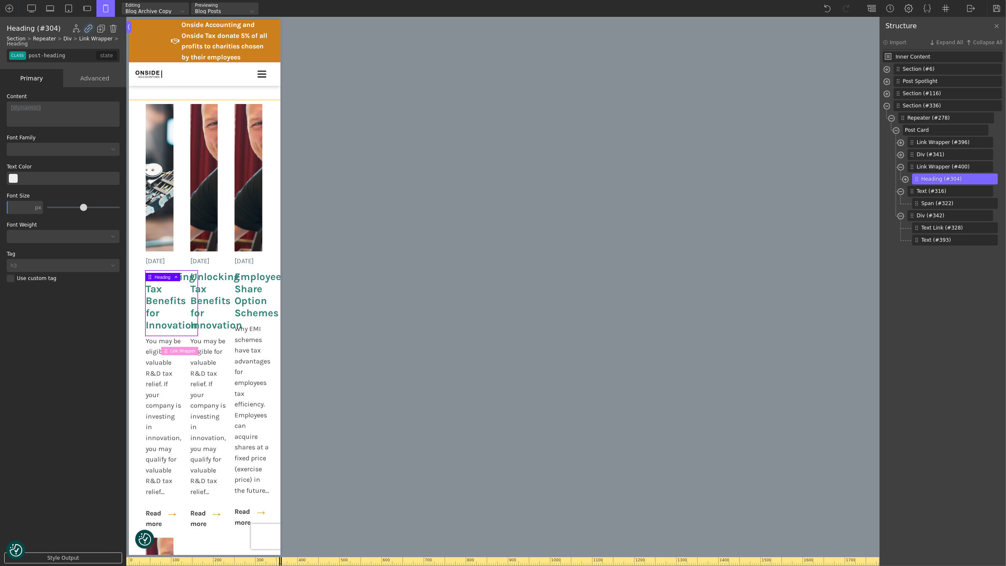
click at [191, 94] on div "Search_Custom Search content Clear Category Select content Categories All (3) N…" at bounding box center [204, 34] width 152 height 132
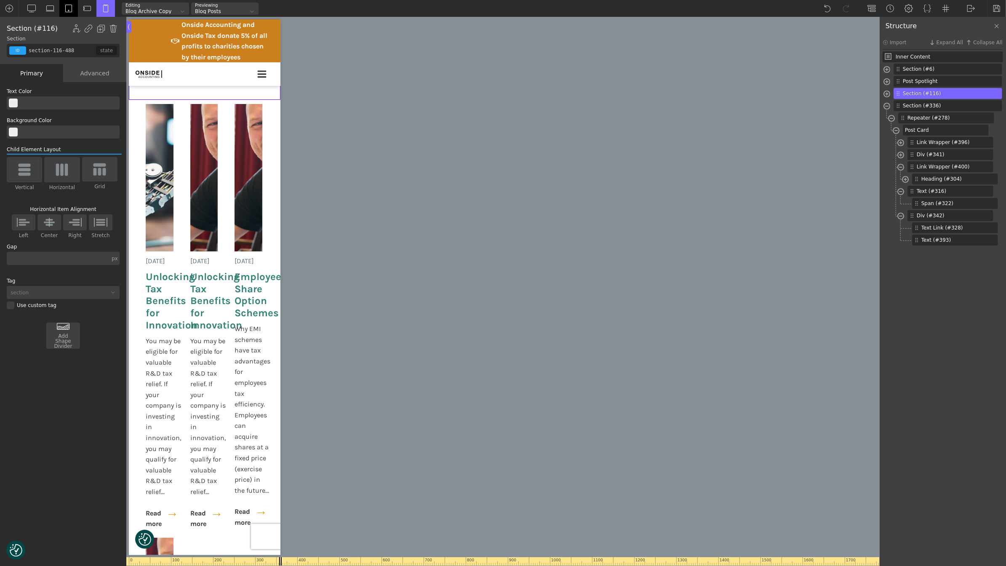
click at [61, 8] on div at bounding box center [68, 8] width 19 height 17
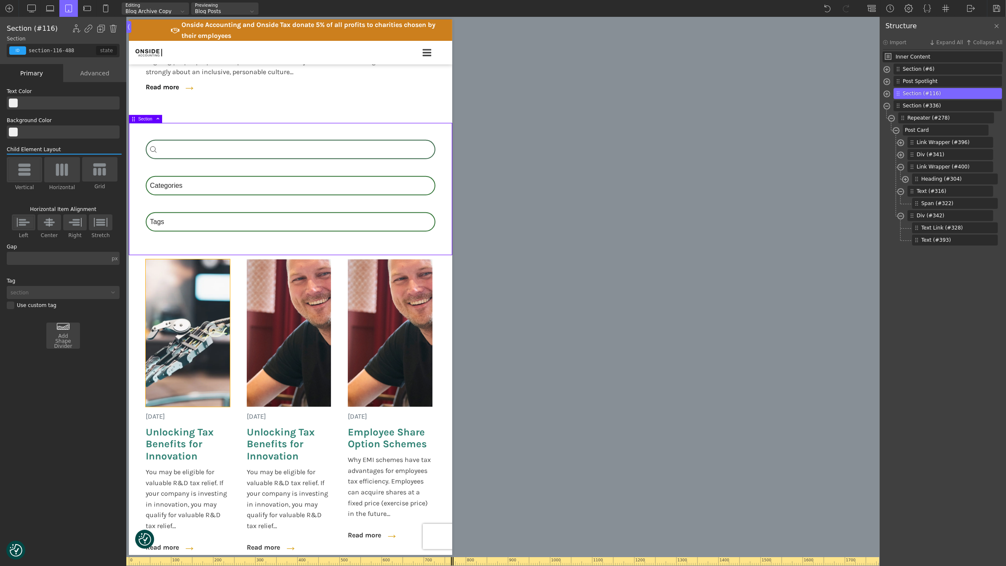
scroll to position [334, 0]
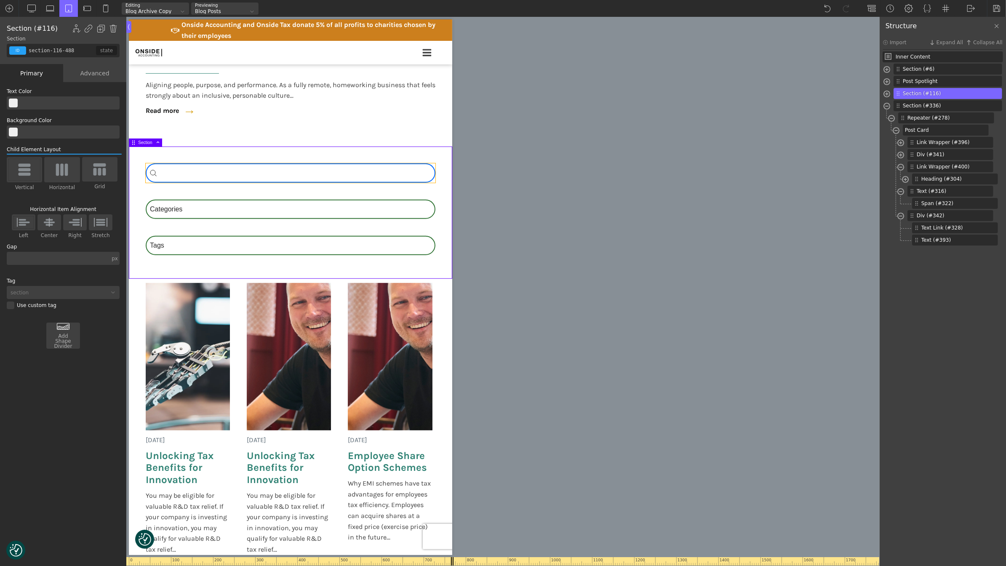
click at [272, 164] on div "Search_Custom Search content Clear" at bounding box center [290, 172] width 290 height 19
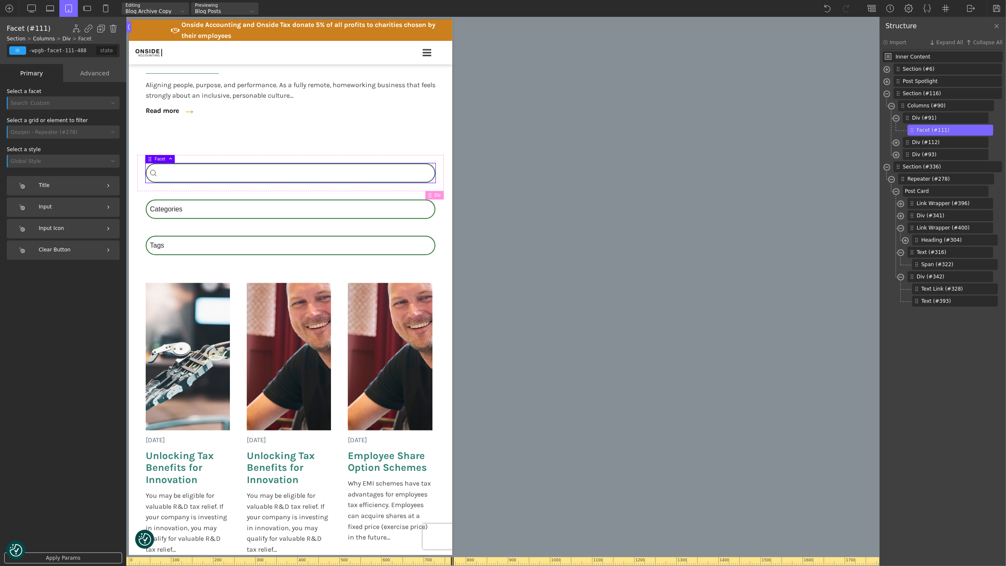
click at [104, 73] on div "Advanced" at bounding box center [94, 73] width 63 height 18
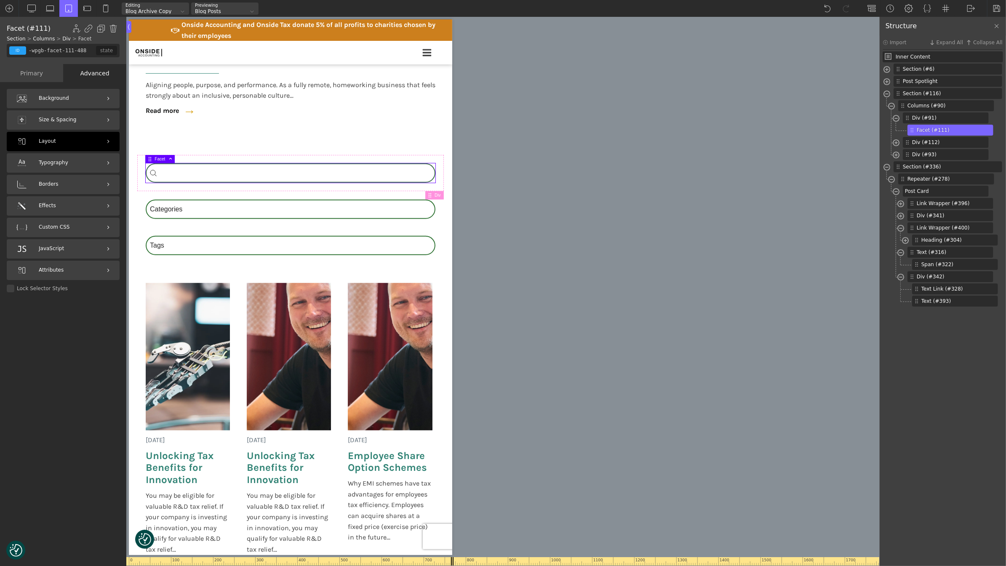
click at [62, 138] on div "Layout" at bounding box center [63, 141] width 113 height 19
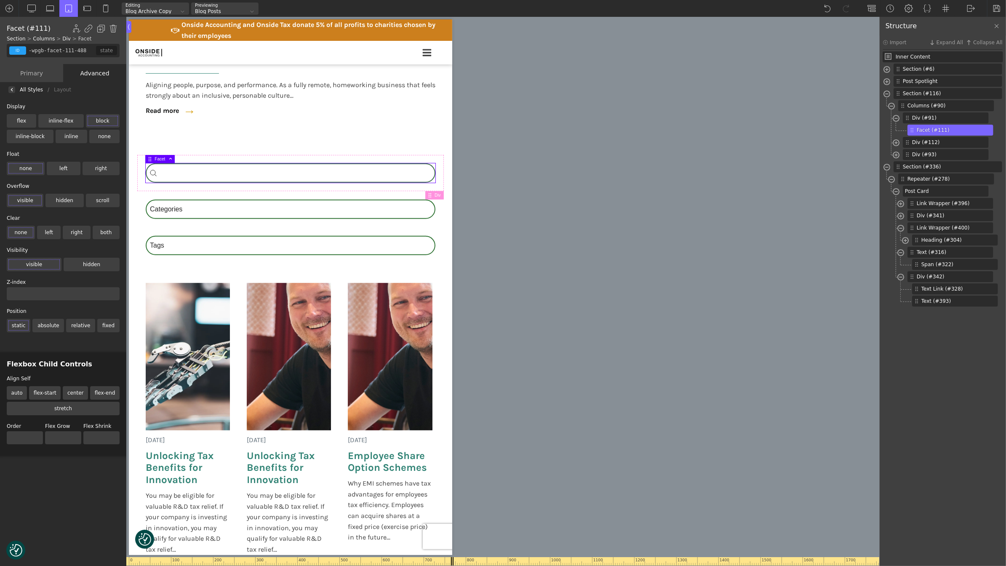
click at [14, 89] on div at bounding box center [11, 89] width 7 height 7
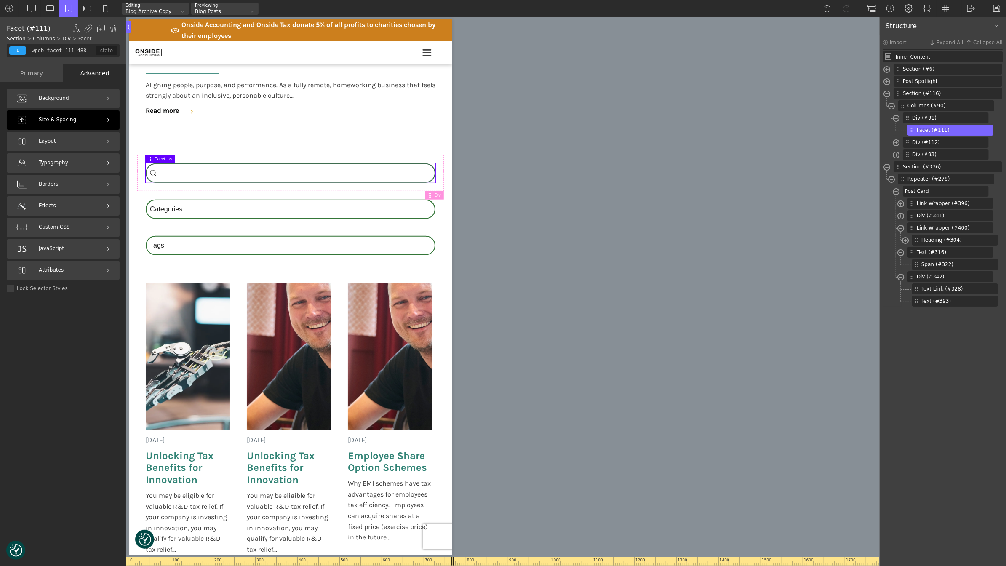
click at [53, 118] on span "Size & Spacing" at bounding box center [57, 120] width 37 height 8
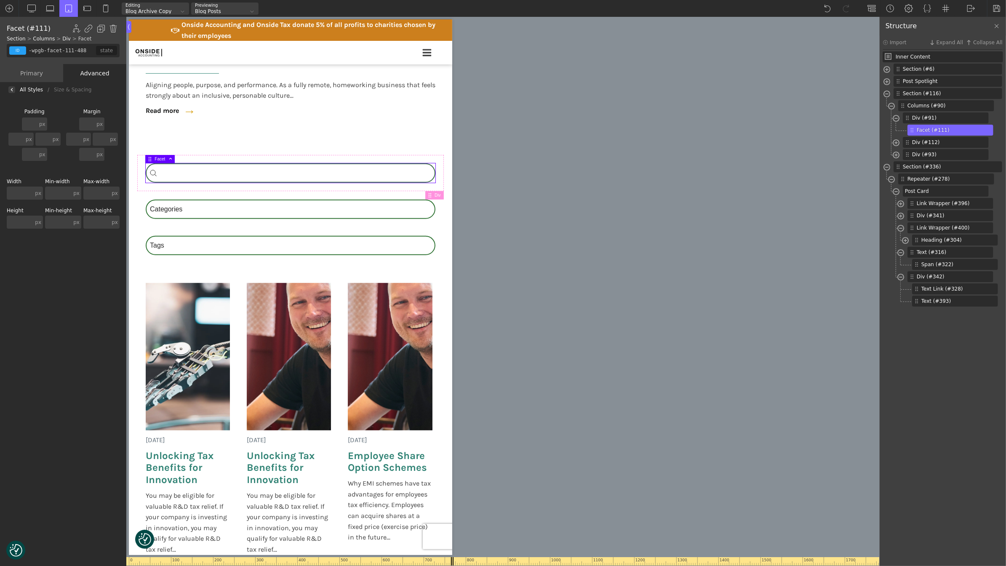
click at [14, 89] on div at bounding box center [11, 89] width 7 height 7
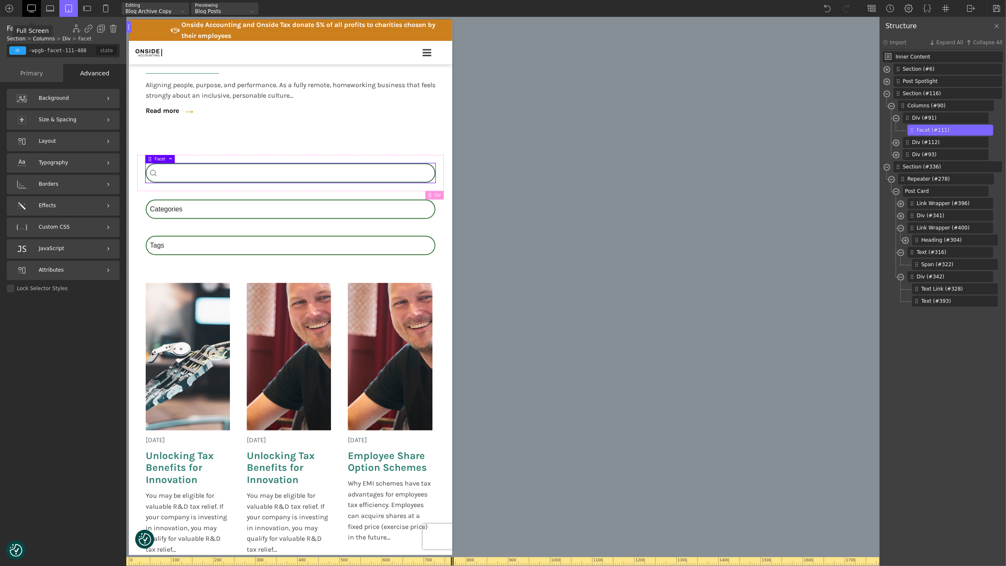
click at [29, 6] on img at bounding box center [31, 8] width 8 height 8
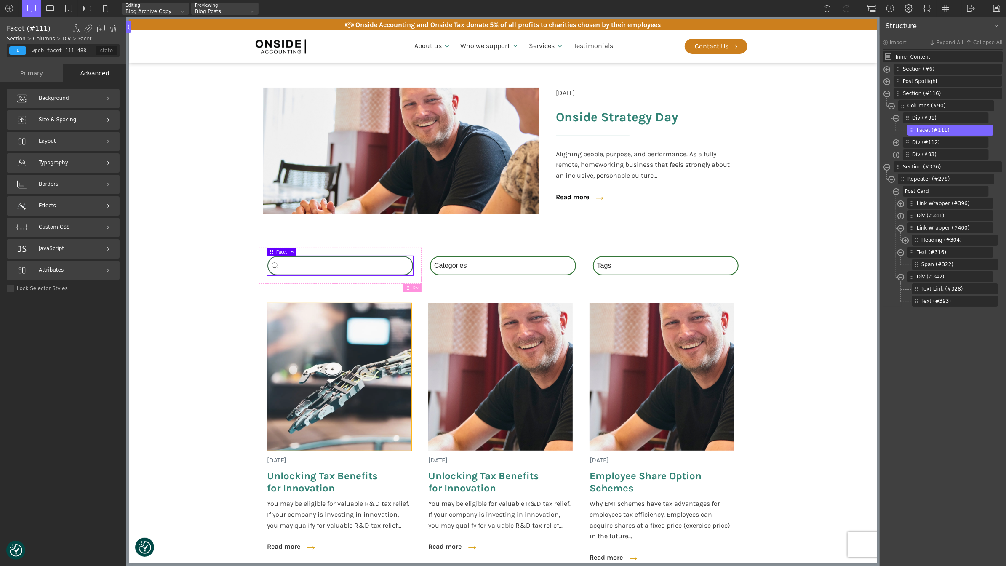
scroll to position [117, 0]
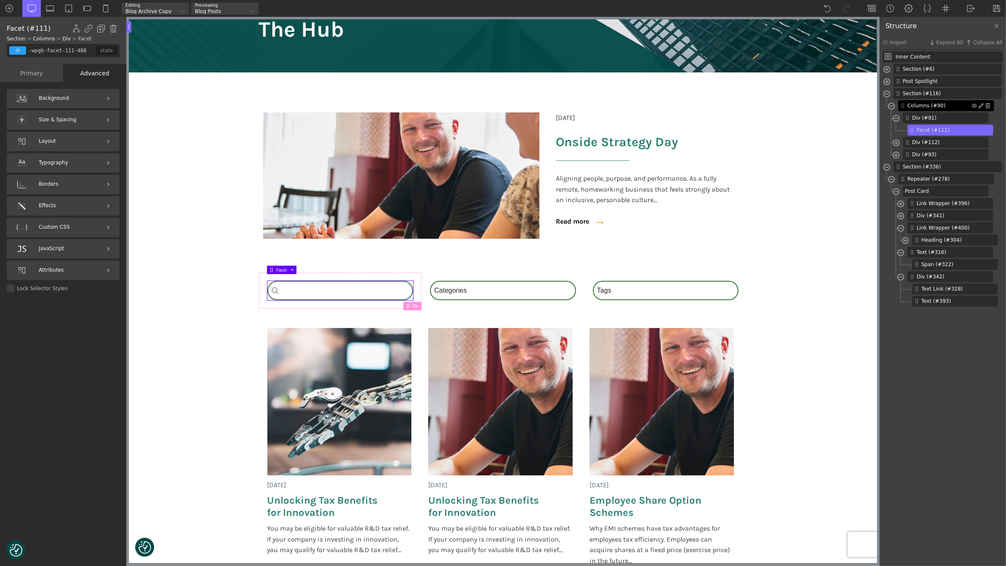
click at [932, 107] on span "Columns (#90)" at bounding box center [940, 106] width 64 height 8
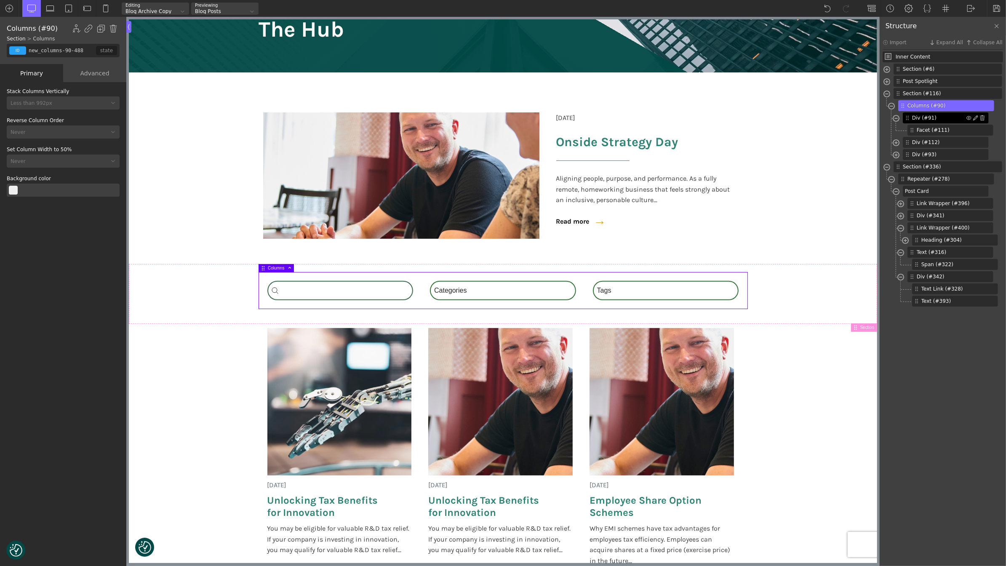
click at [920, 115] on span "Div (#91)" at bounding box center [939, 118] width 54 height 8
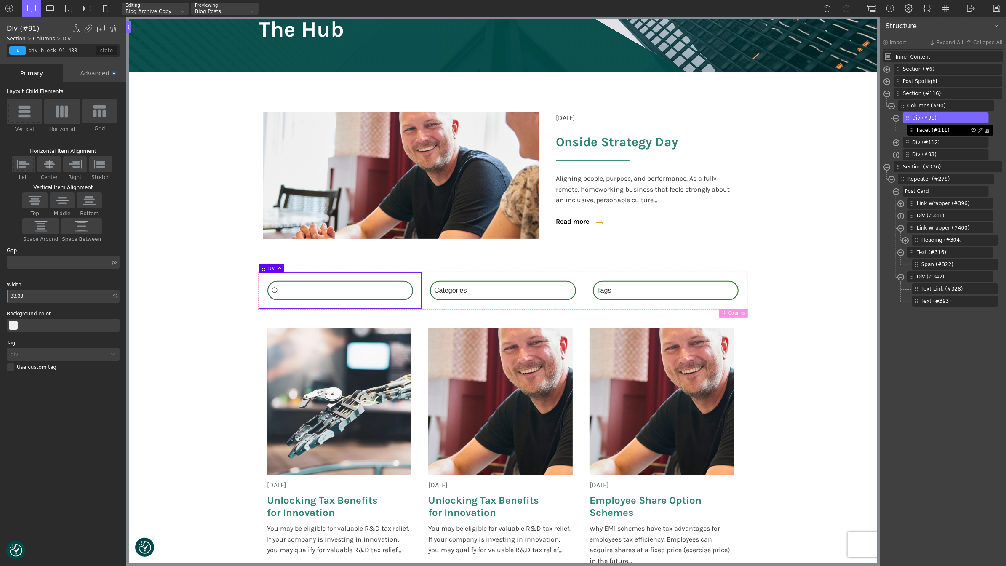
click at [933, 128] on span "Facet (#111)" at bounding box center [944, 130] width 54 height 8
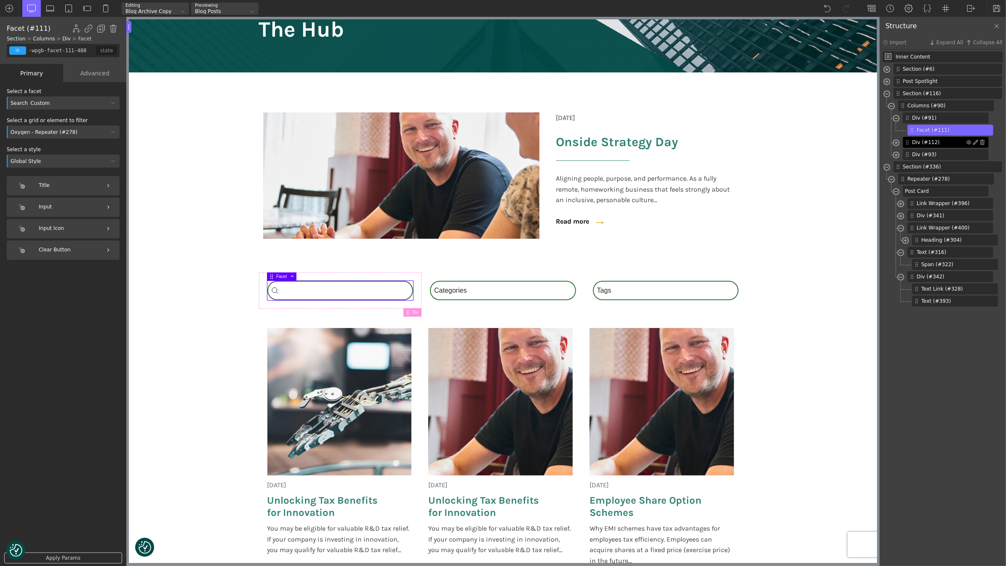
click at [930, 142] on span "Div (#112)" at bounding box center [939, 143] width 54 height 8
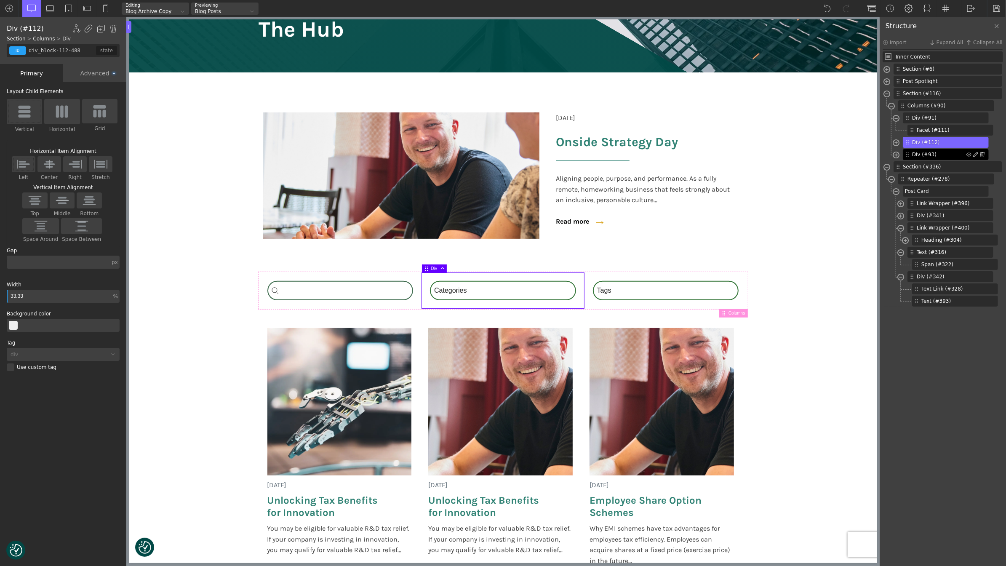
click at [931, 157] on span "Div (#93)" at bounding box center [939, 155] width 54 height 8
type input "div_block-93-488"
type input "33.34"
click at [68, 8] on img at bounding box center [68, 8] width 8 height 8
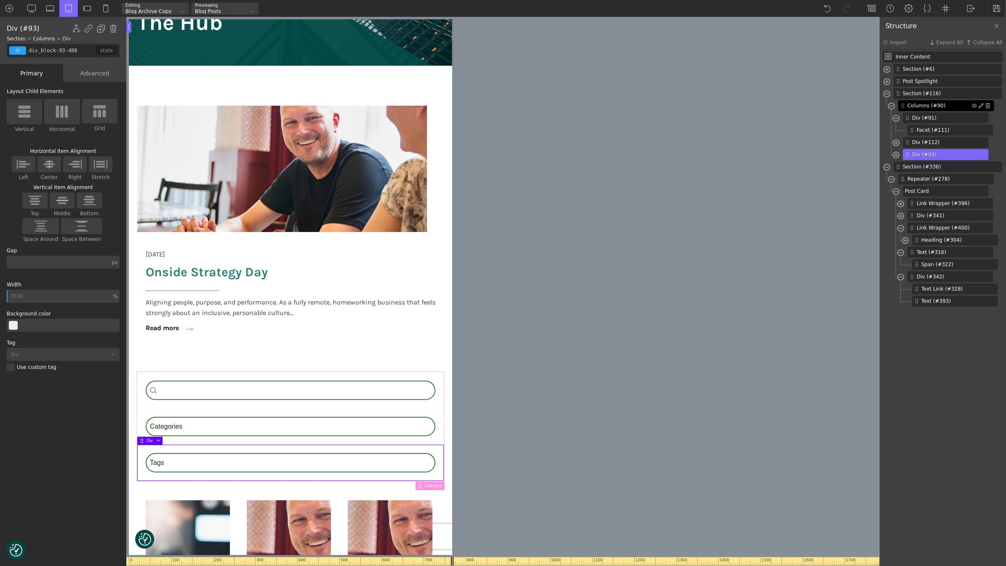
click at [926, 103] on span "Columns (#90)" at bounding box center [940, 106] width 64 height 8
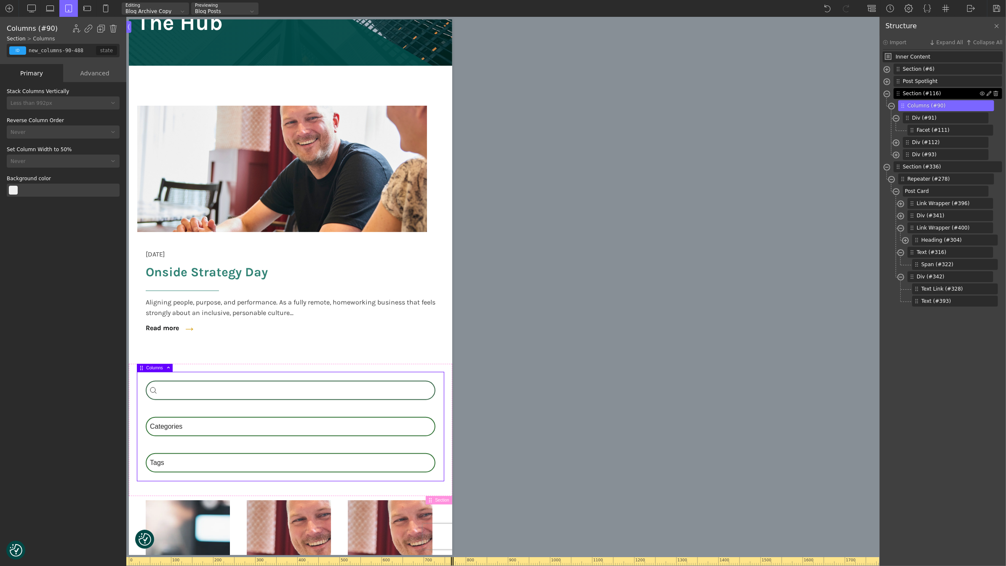
click at [920, 91] on span "Section (#116)" at bounding box center [941, 94] width 77 height 8
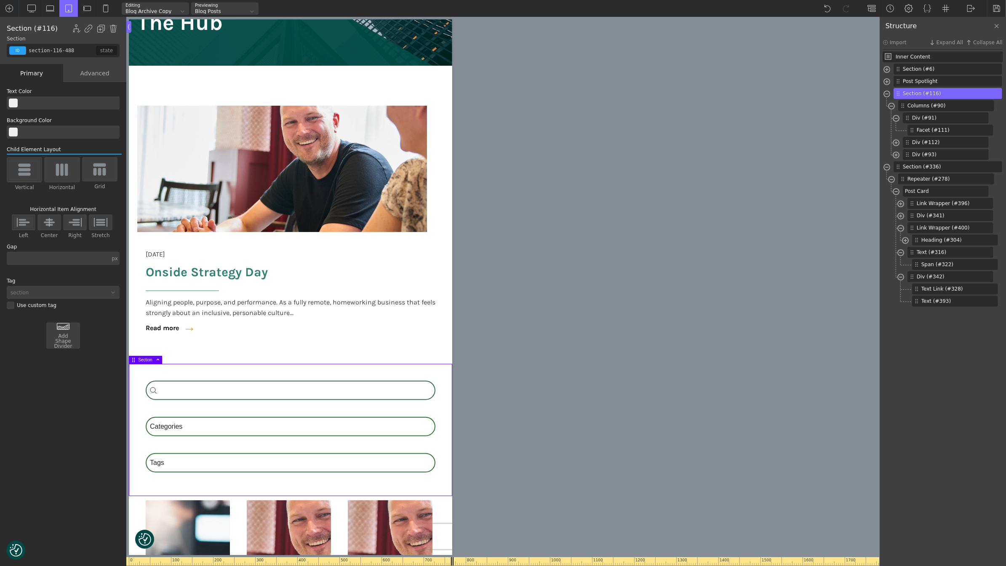
click at [62, 173] on img at bounding box center [62, 169] width 18 height 13
click at [0, 0] on input "Horizontal" at bounding box center [0, 0] width 0 height 0
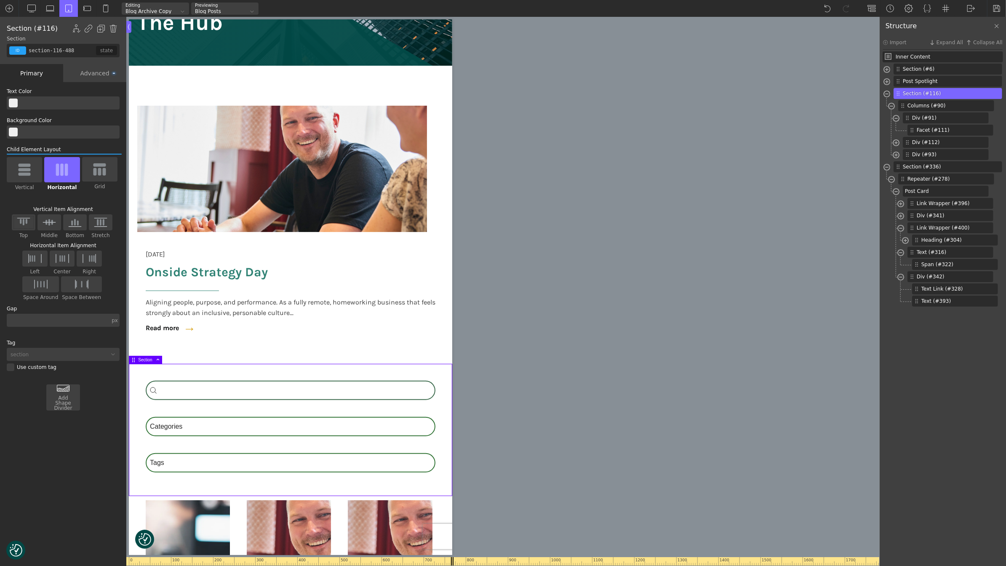
click at [62, 173] on img at bounding box center [62, 169] width 18 height 13
click at [0, 0] on input "Horizontal" at bounding box center [0, 0] width 0 height 0
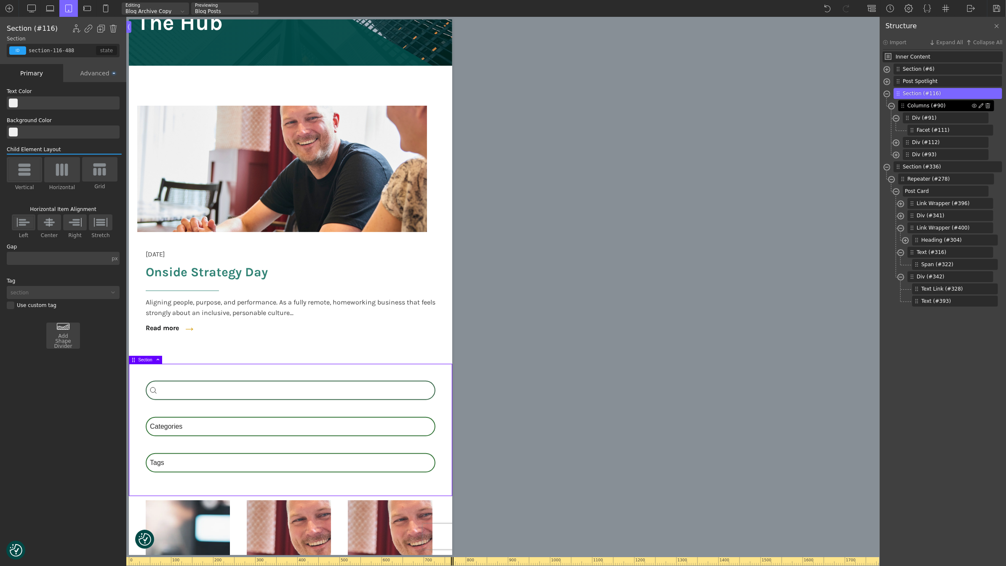
click at [939, 103] on span "Columns (#90)" at bounding box center [940, 106] width 64 height 8
type input "new_columns-90-488"
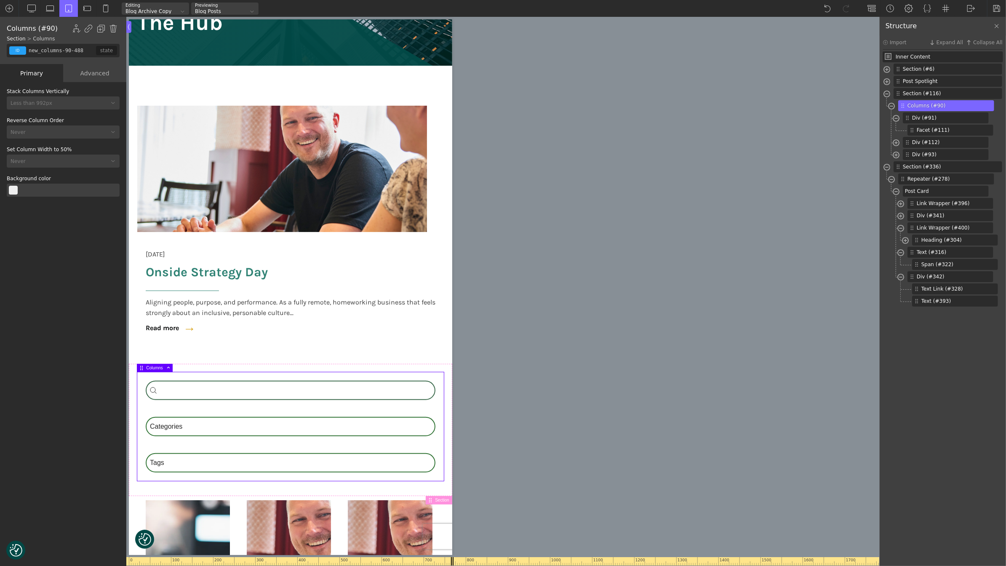
click at [77, 101] on div "Less than 992px" at bounding box center [58, 103] width 102 height 5
click at [52, 158] on div "Never" at bounding box center [63, 157] width 113 height 10
